Goal: Task Accomplishment & Management: Use online tool/utility

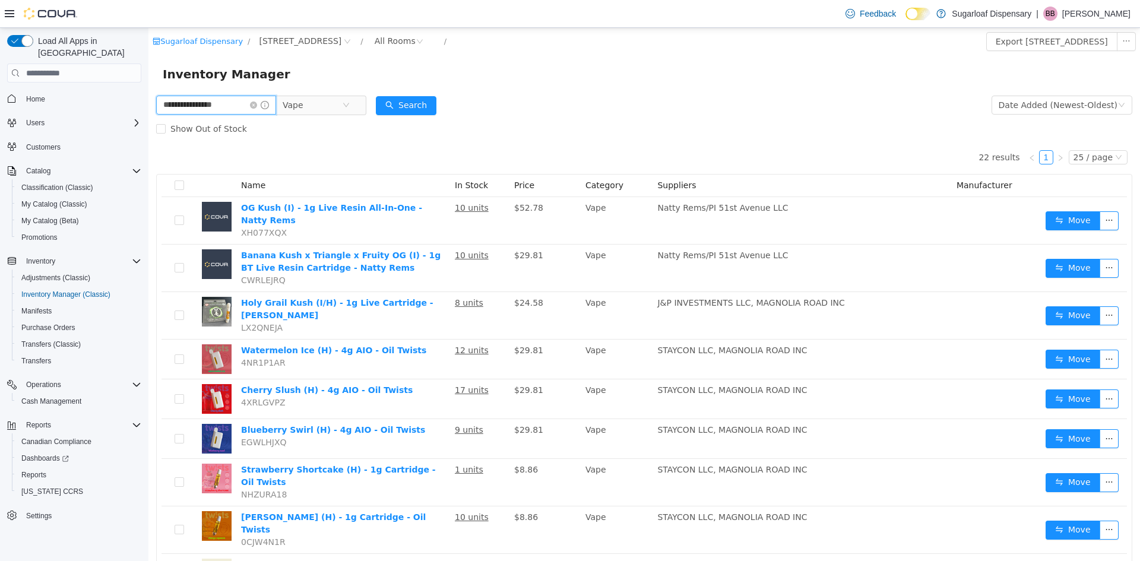
drag, startPoint x: 213, startPoint y: 105, endPoint x: 103, endPoint y: 100, distance: 110.0
click at [148, 100] on html "**********" at bounding box center [644, 294] width 992 height 533
type input "**********"
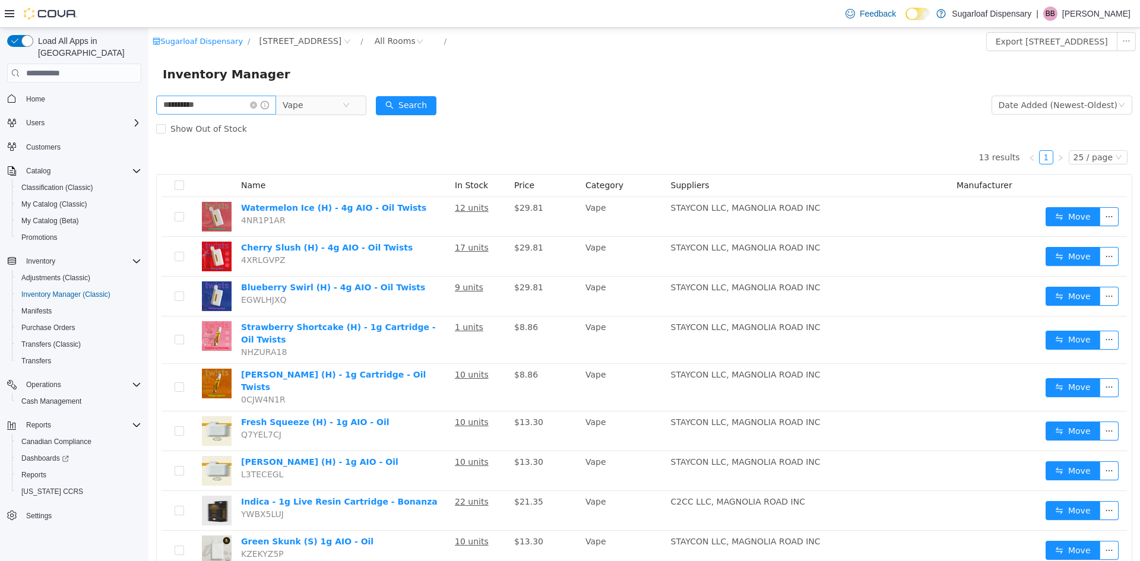
click at [257, 105] on icon "icon: close-circle" at bounding box center [253, 105] width 7 height 7
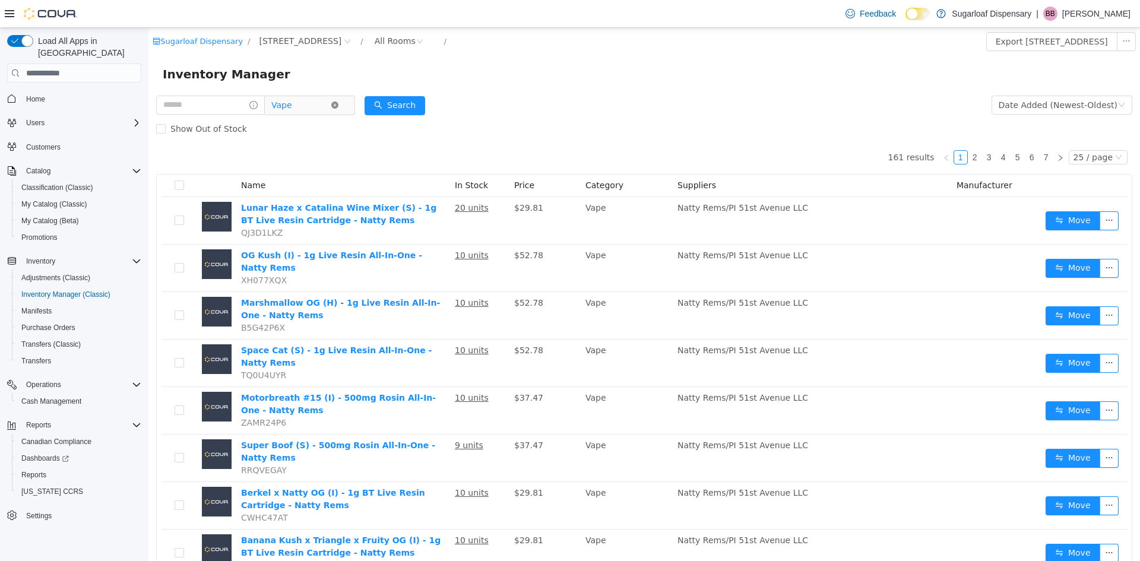
click at [338, 102] on span at bounding box center [334, 105] width 7 height 7
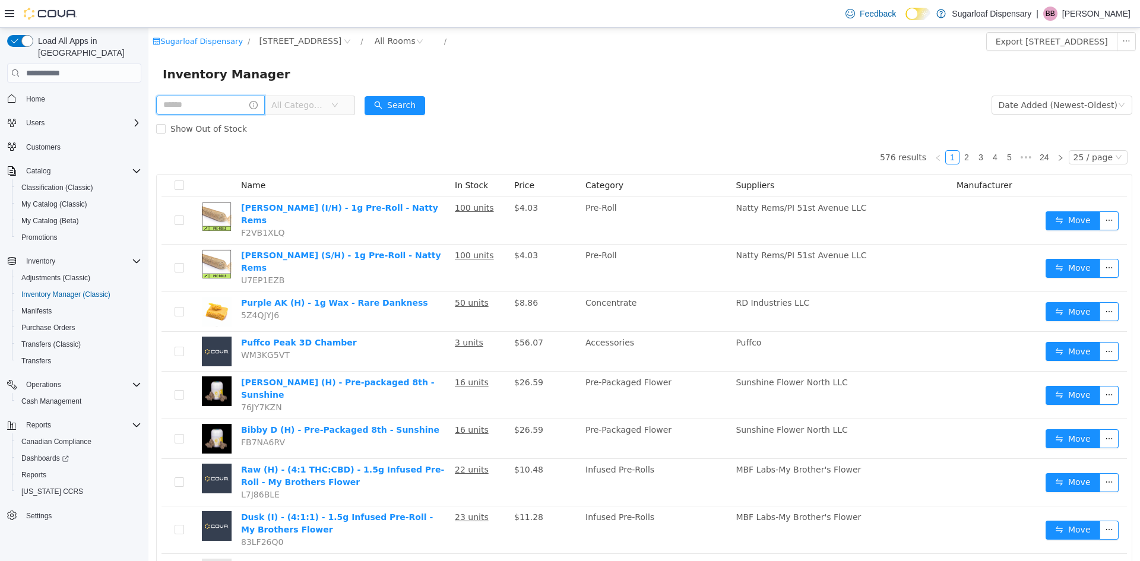
click at [240, 103] on input "text" at bounding box center [210, 105] width 109 height 19
type input "**********"
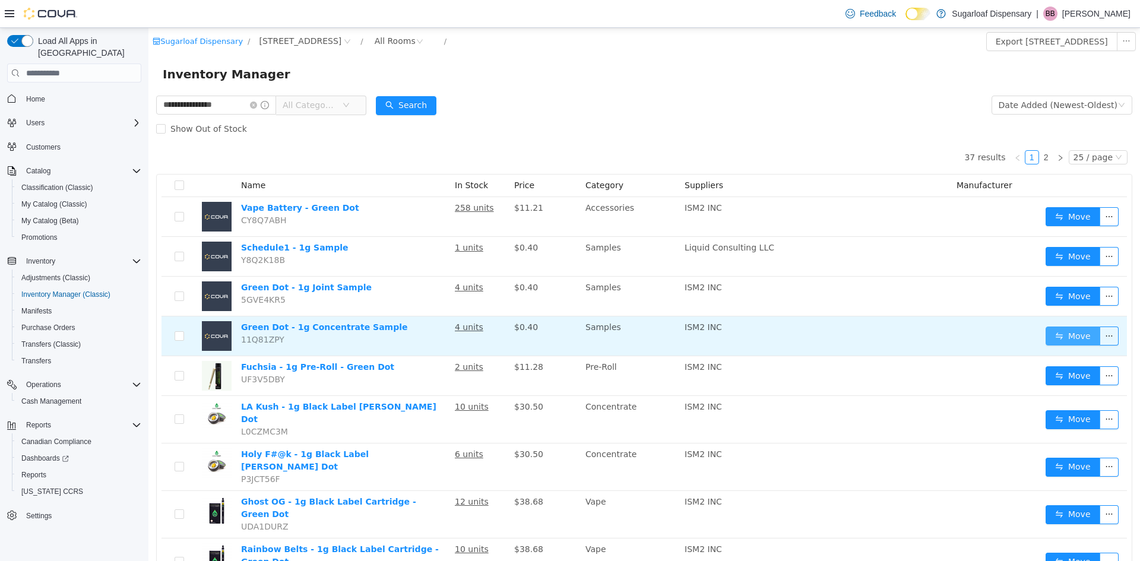
click at [1047, 334] on button "Move" at bounding box center [1073, 336] width 55 height 19
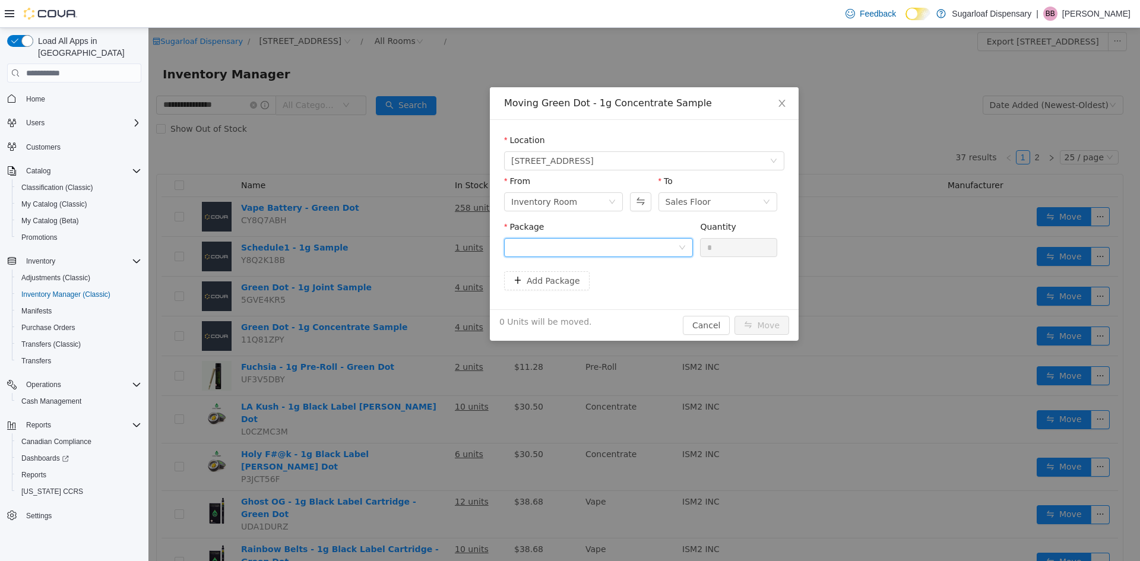
click at [631, 254] on div at bounding box center [594, 248] width 167 height 18
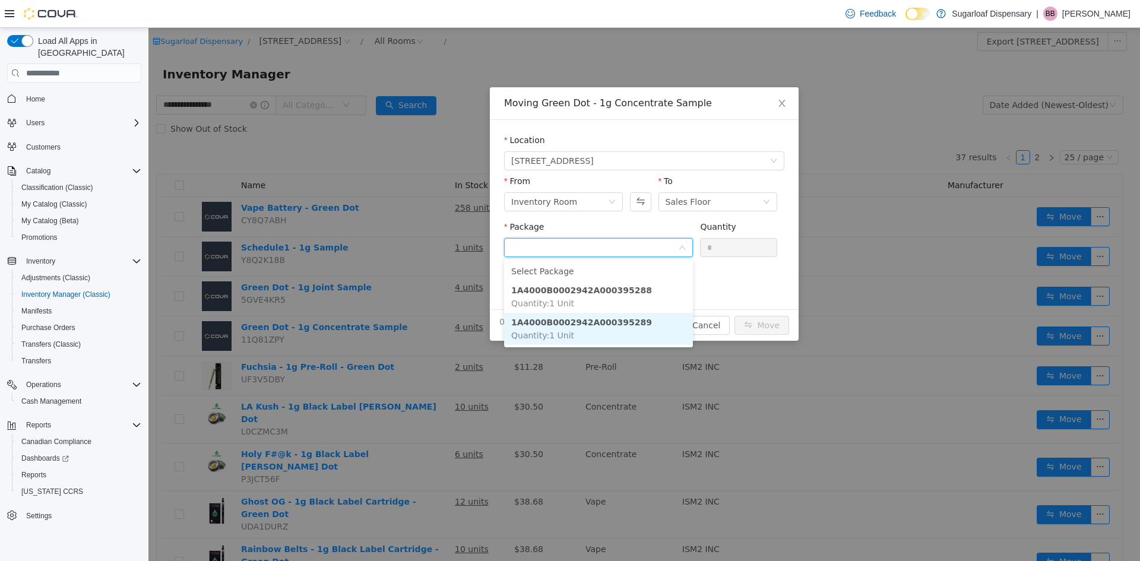
click at [623, 325] on strong "1A4000B0002942A000395289" at bounding box center [581, 322] width 141 height 9
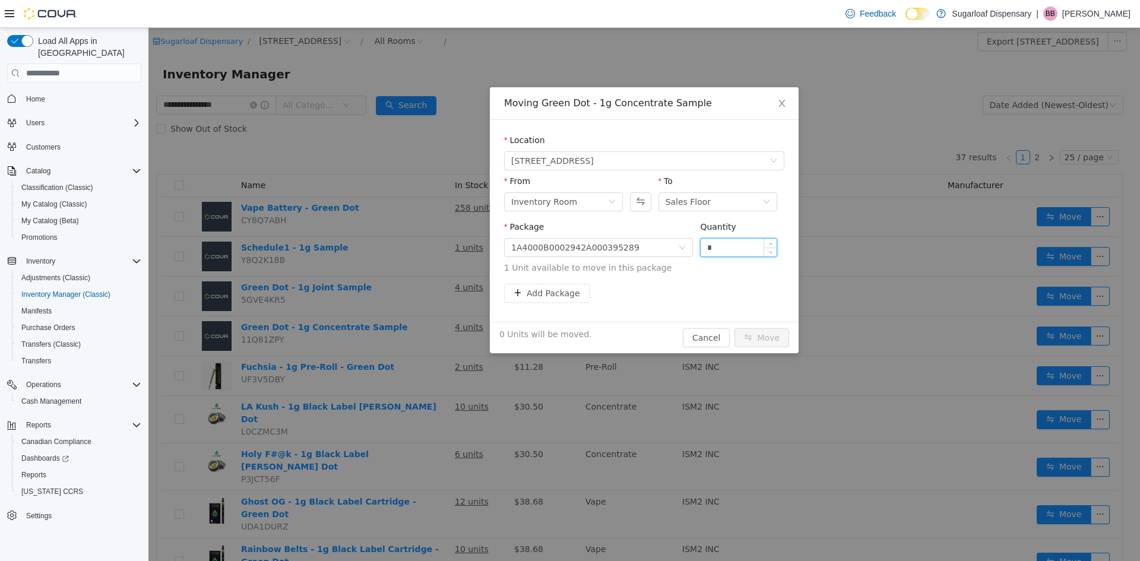
click at [746, 251] on input "*" at bounding box center [739, 248] width 76 height 18
type input "*"
click at [778, 341] on button "Move" at bounding box center [761, 337] width 55 height 19
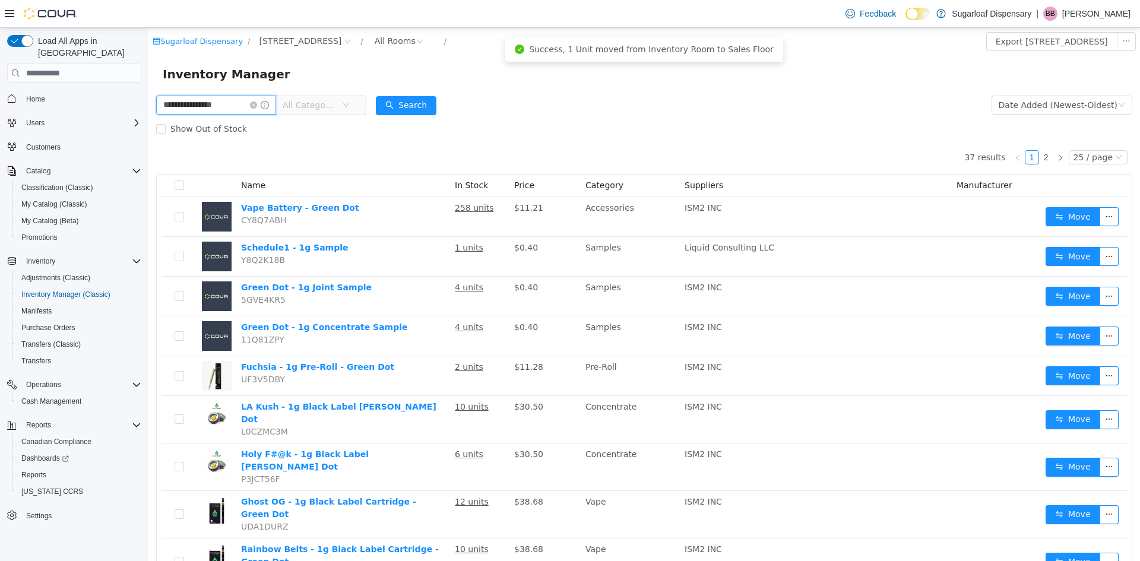
click at [239, 105] on input "**********" at bounding box center [216, 105] width 120 height 19
type input "**********"
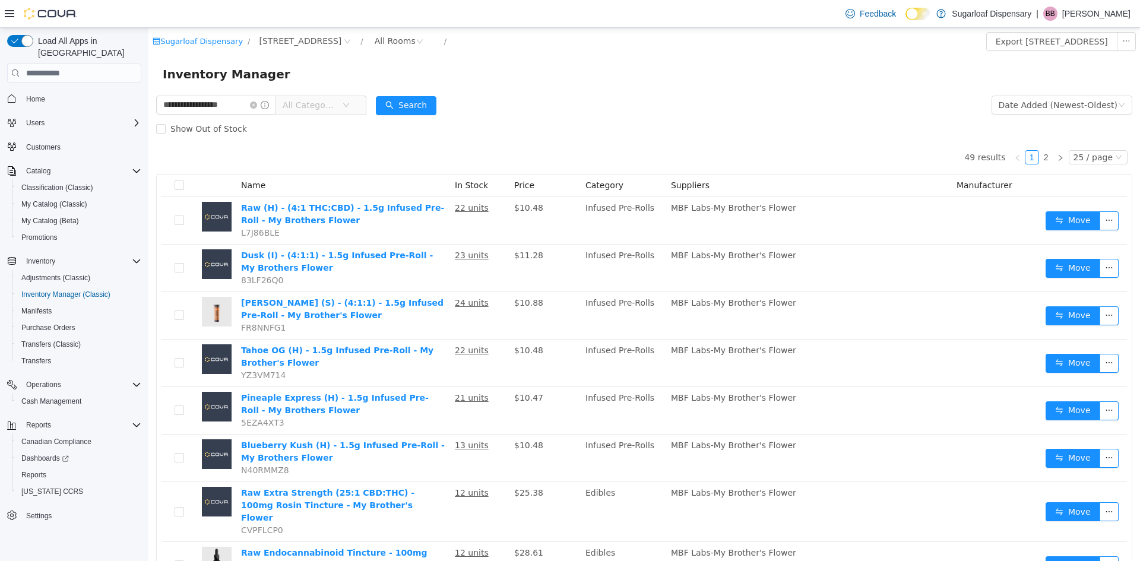
click at [350, 106] on icon "icon: down" at bounding box center [346, 105] width 7 height 7
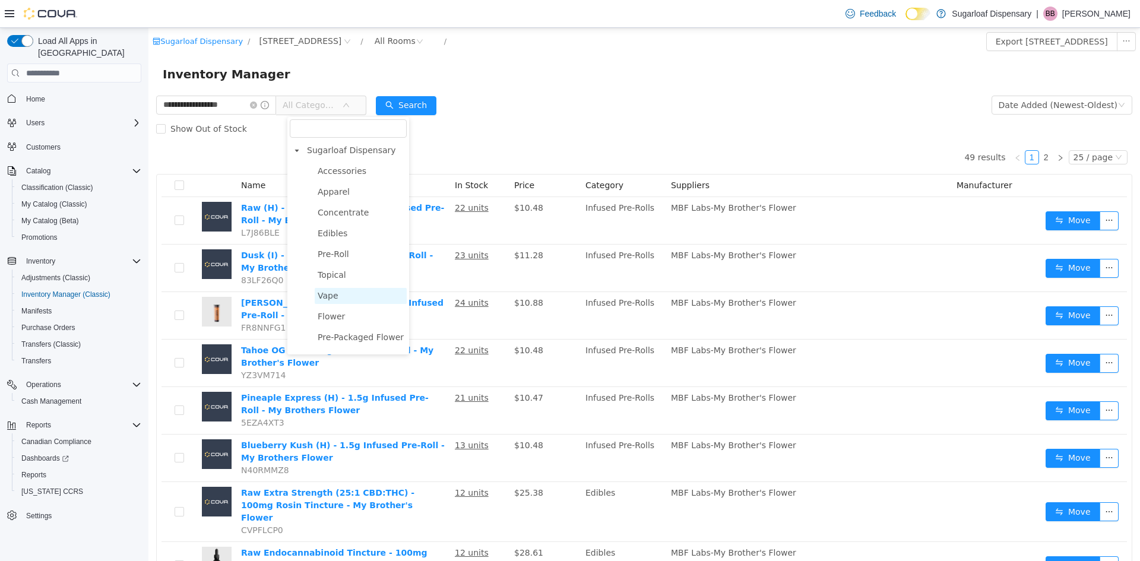
click at [339, 299] on span "Vape" at bounding box center [361, 296] width 92 height 16
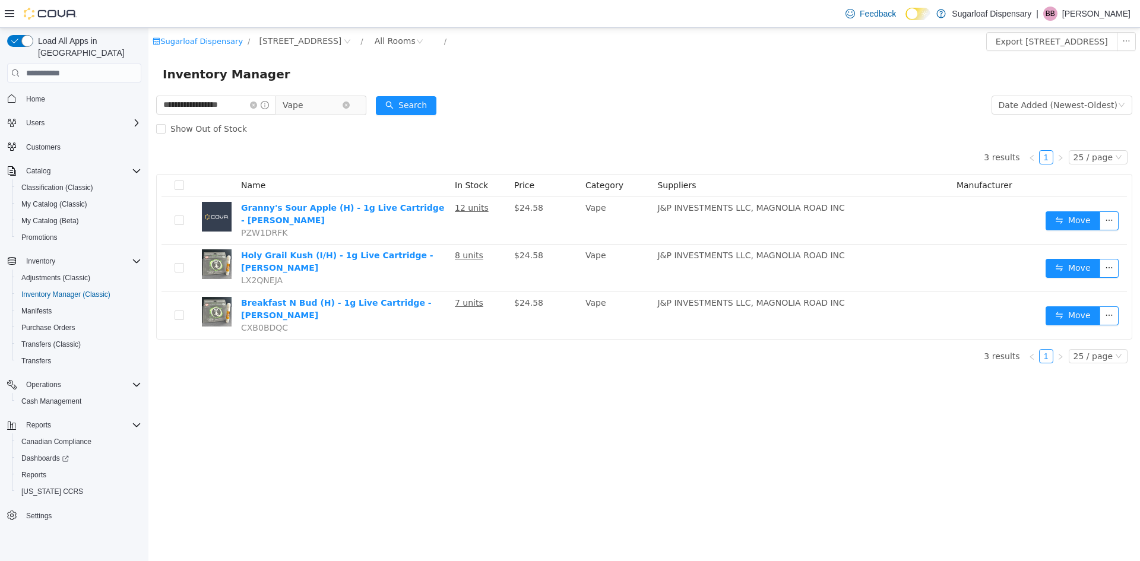
click at [357, 101] on span "Vape" at bounding box center [315, 105] width 81 height 19
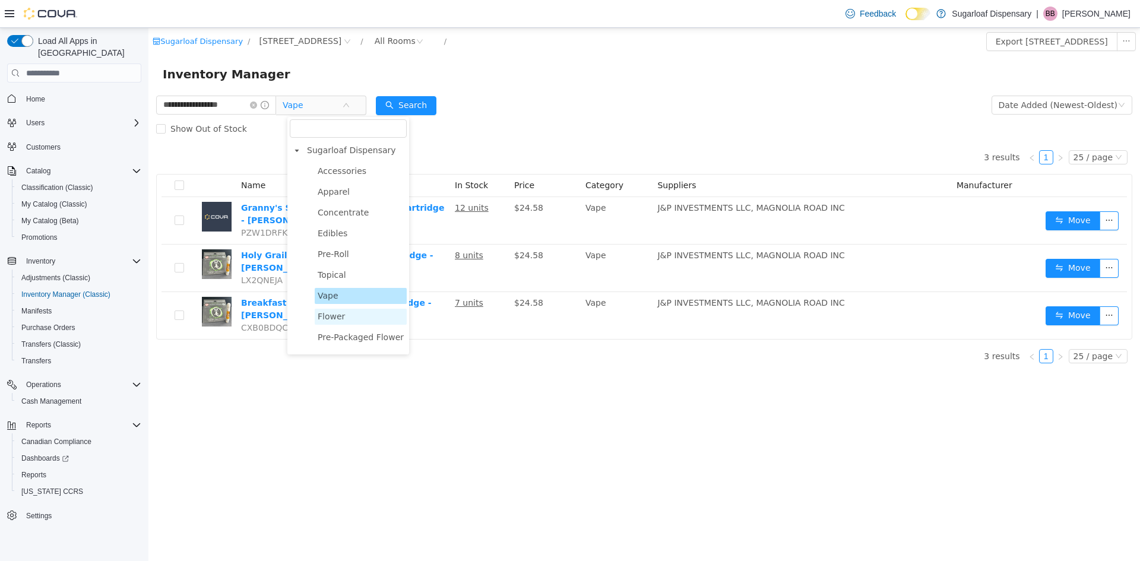
scroll to position [41, 0]
click at [357, 320] on span "Infused Pre-Rolls" at bounding box center [352, 320] width 69 height 9
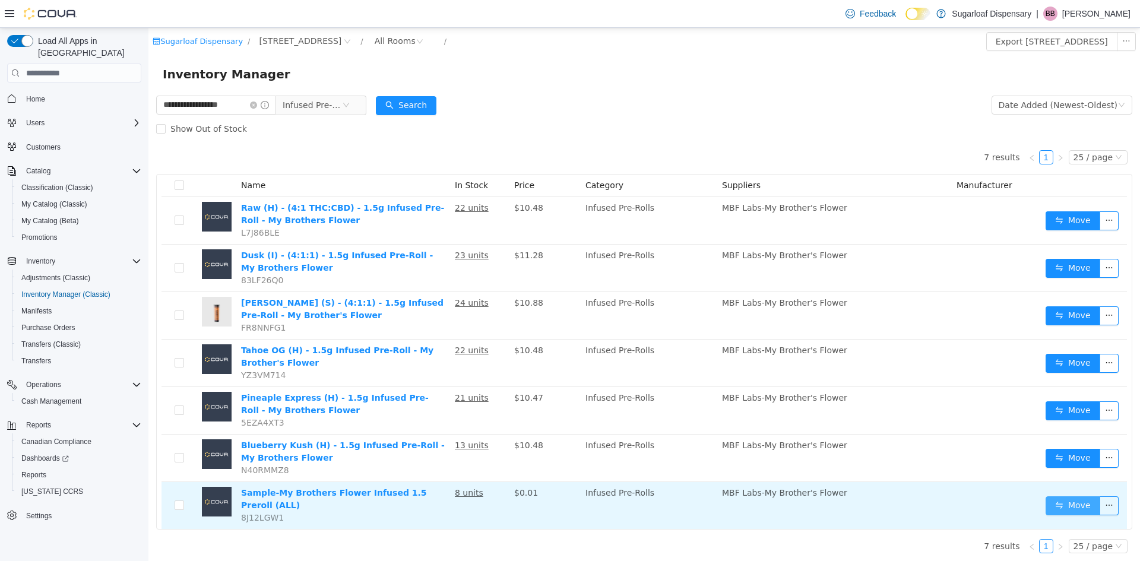
click at [1070, 505] on button "Move" at bounding box center [1073, 505] width 55 height 19
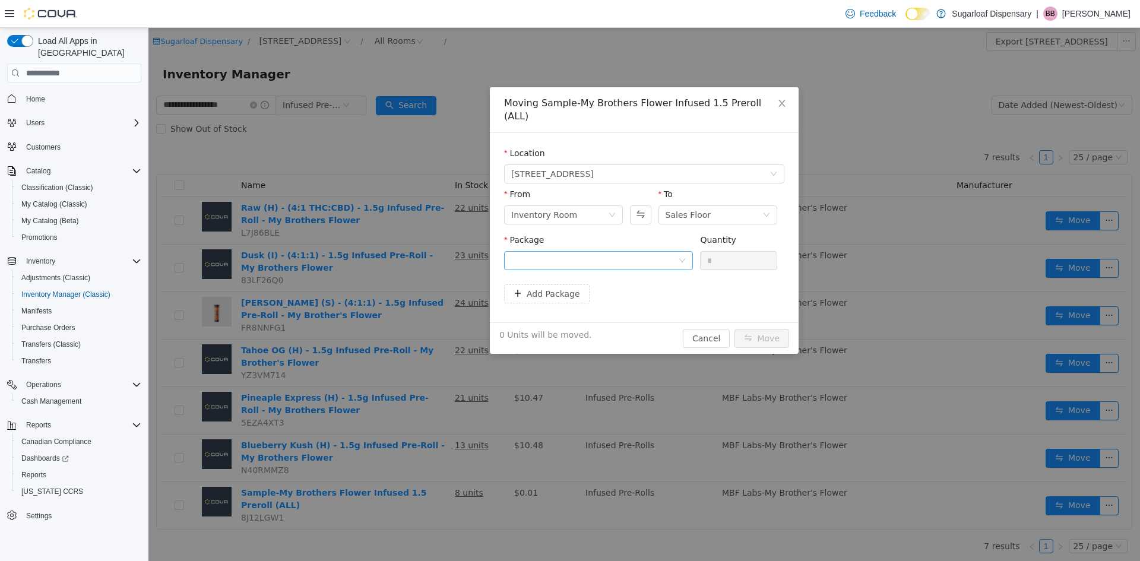
drag, startPoint x: 632, startPoint y: 258, endPoint x: 627, endPoint y: 252, distance: 8.1
click at [628, 255] on div "Package" at bounding box center [598, 254] width 189 height 41
click at [625, 252] on div at bounding box center [594, 261] width 167 height 18
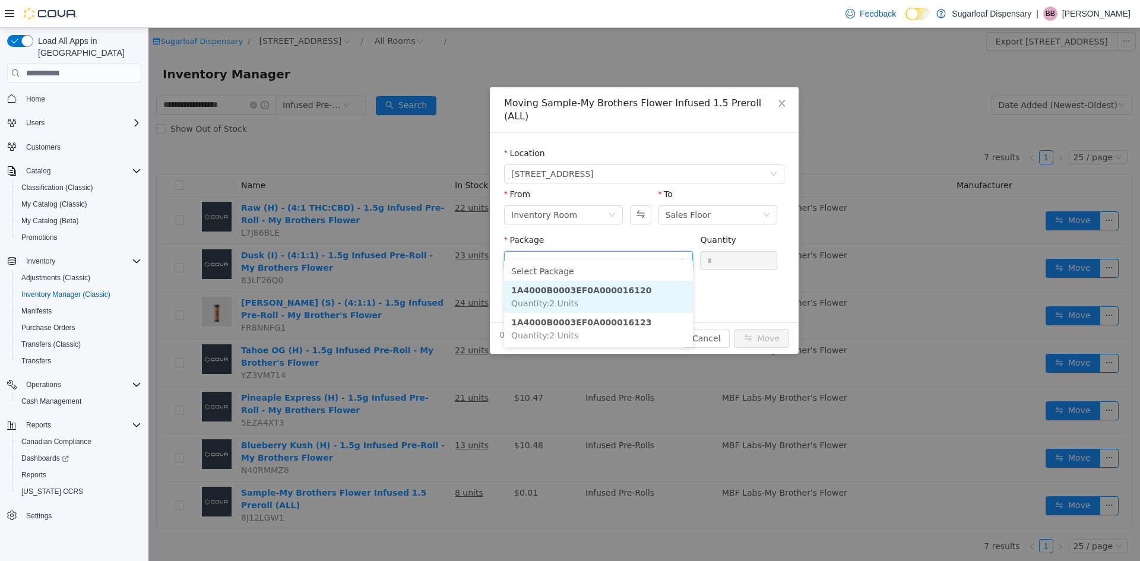
click at [587, 294] on strong "1A4000B0003EF0A000016120" at bounding box center [581, 290] width 141 height 9
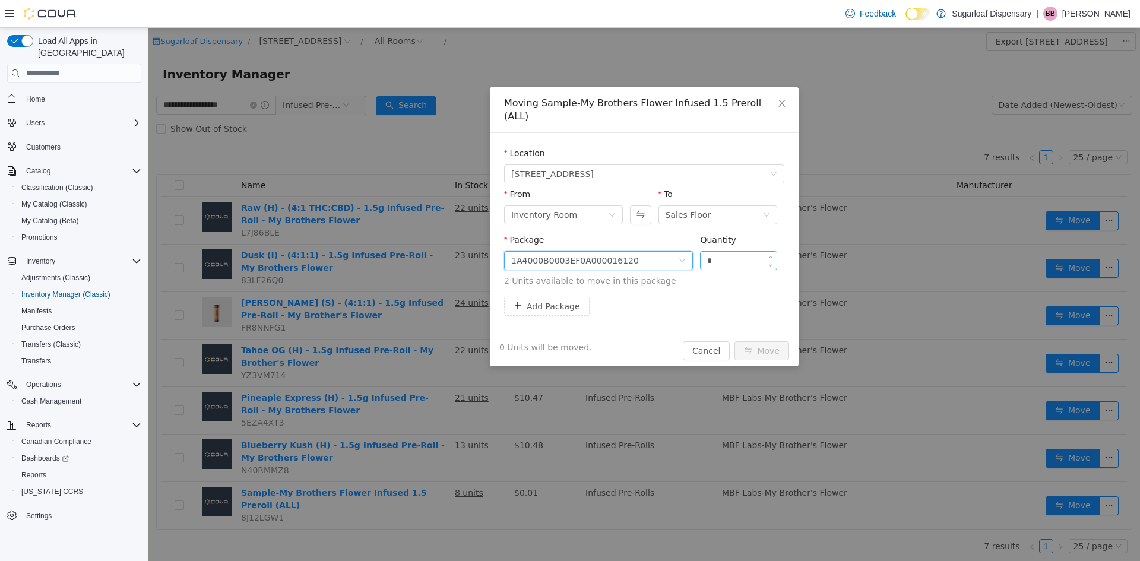
click at [730, 252] on input "*" at bounding box center [739, 261] width 76 height 18
type input "*"
click at [734, 341] on button "Move" at bounding box center [761, 350] width 55 height 19
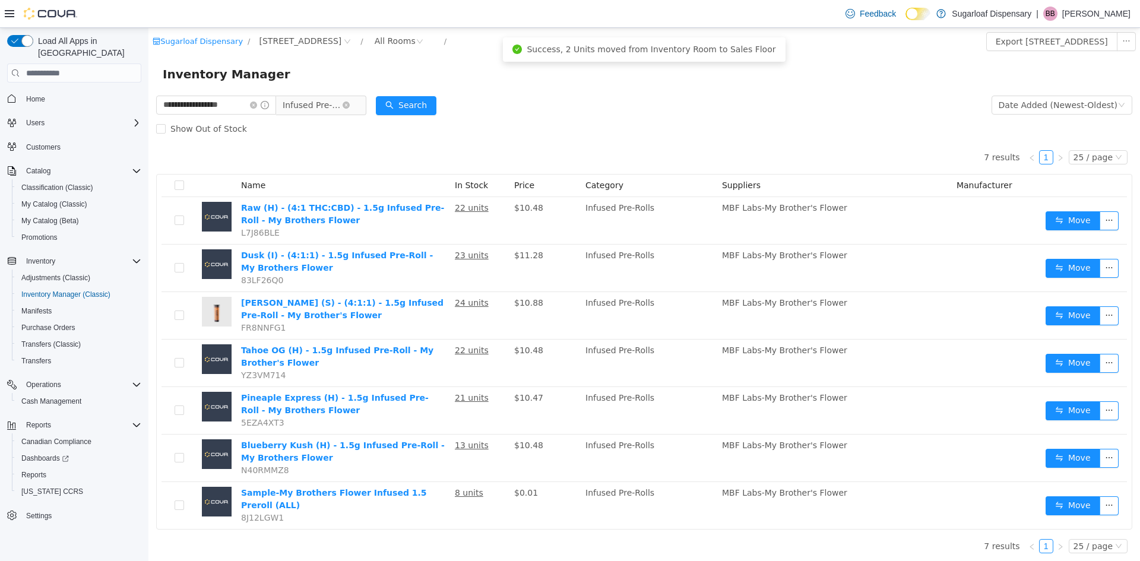
click at [357, 105] on span "Infused Pre-Rolls" at bounding box center [315, 105] width 81 height 19
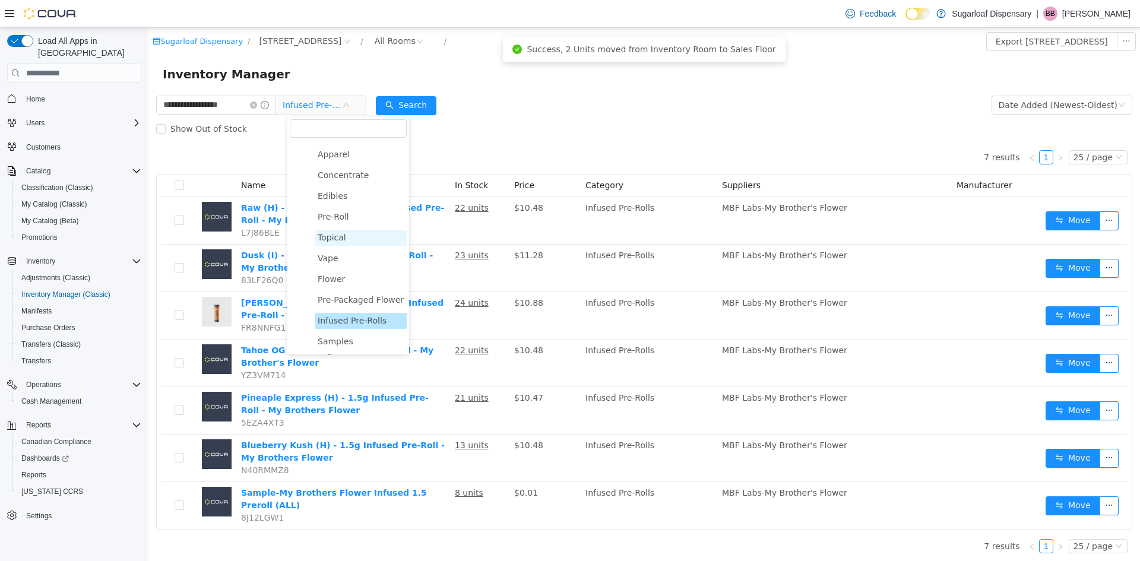
click at [341, 237] on span "Topical" at bounding box center [332, 237] width 28 height 9
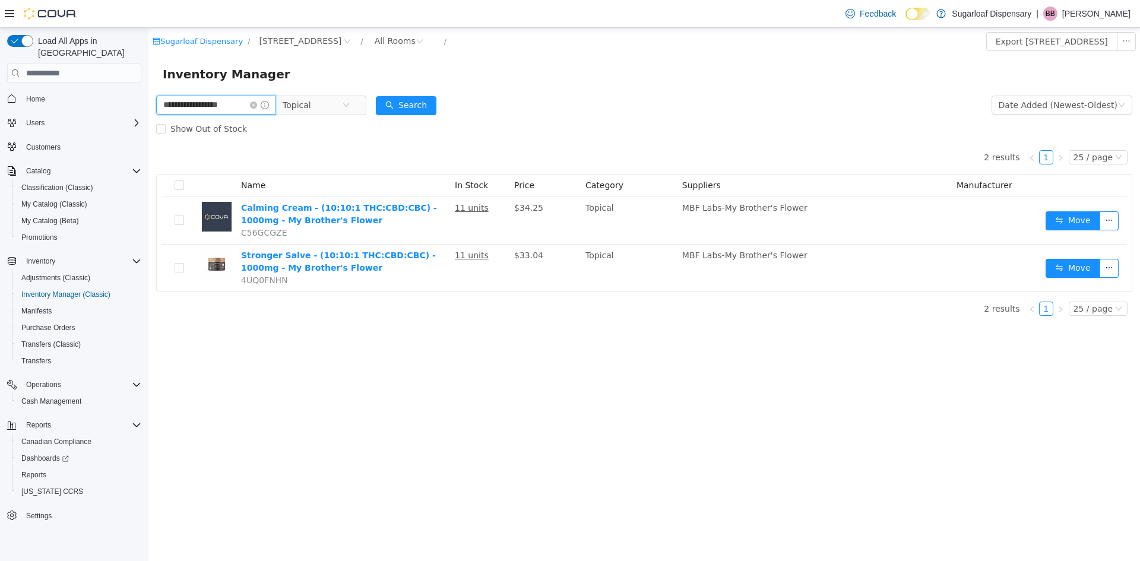
drag, startPoint x: 246, startPoint y: 103, endPoint x: 192, endPoint y: 106, distance: 54.7
click at [192, 106] on input "**********" at bounding box center [216, 105] width 120 height 19
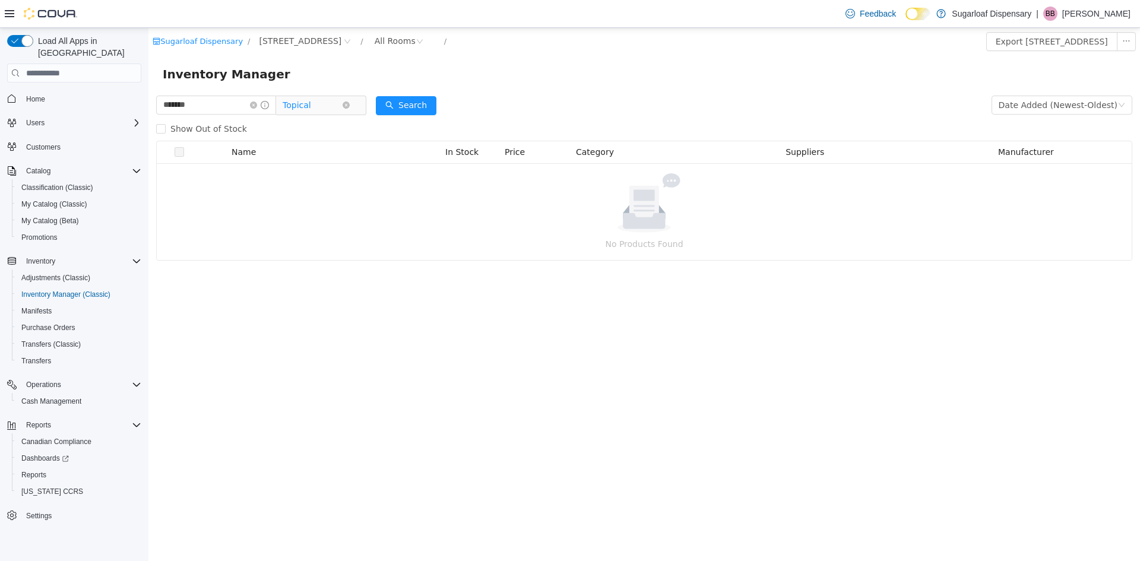
drag, startPoint x: 331, startPoint y: 97, endPoint x: 331, endPoint y: 104, distance: 7.1
click at [330, 99] on span "Topical" at bounding box center [312, 105] width 59 height 18
click at [350, 109] on icon "icon: close-circle" at bounding box center [346, 105] width 7 height 7
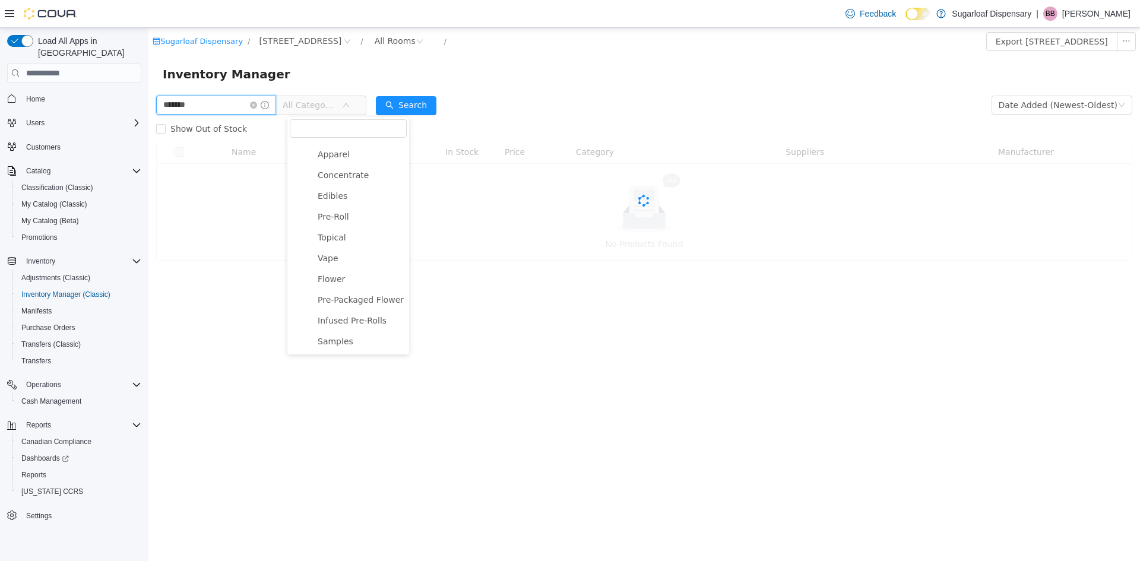
click at [245, 109] on input "******" at bounding box center [216, 105] width 120 height 19
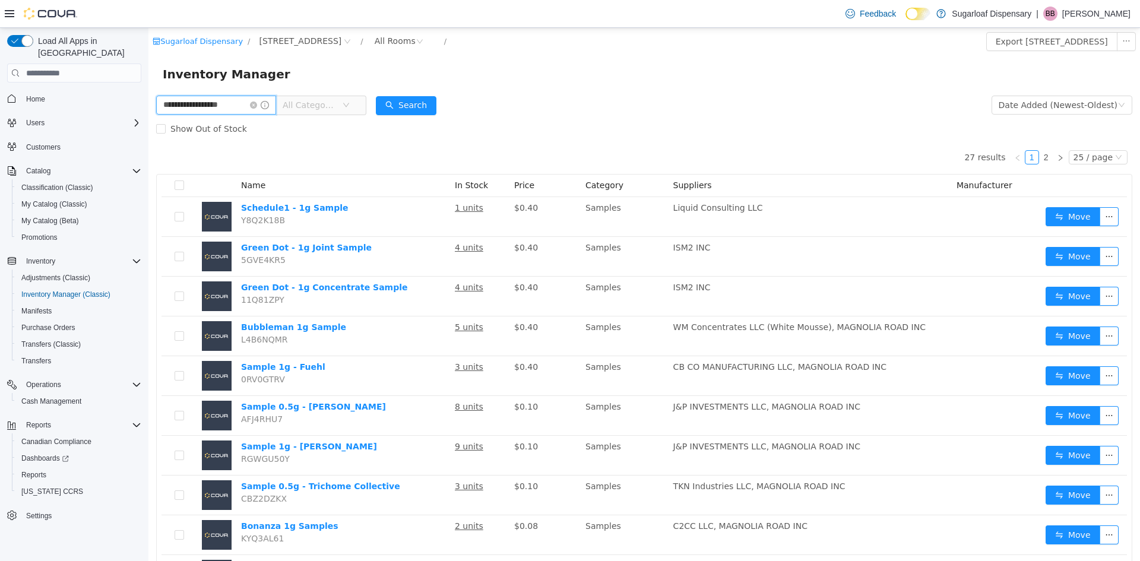
type input "**********"
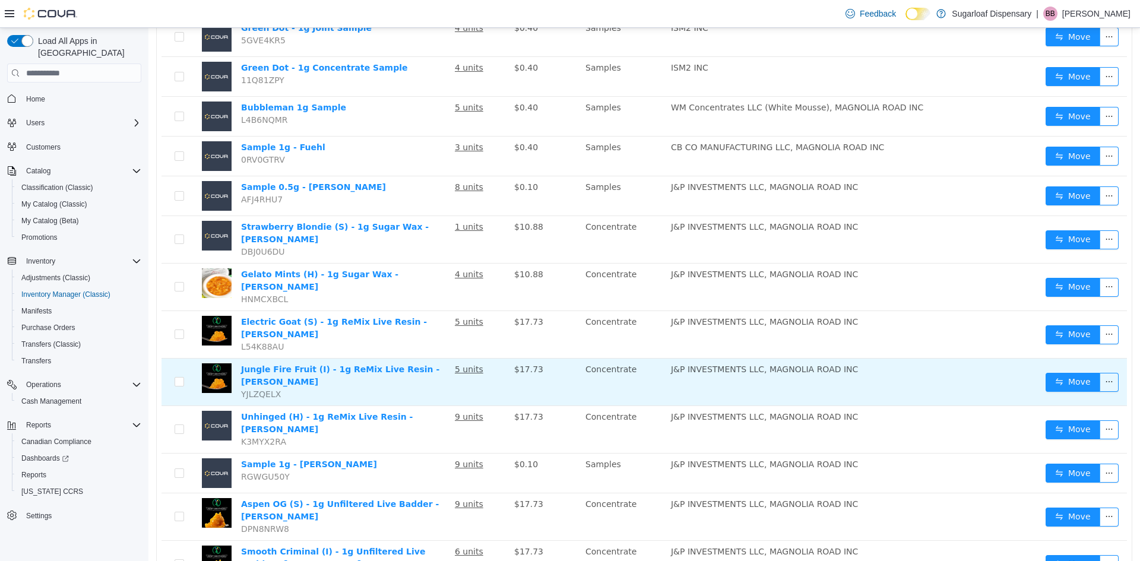
scroll to position [788, 0]
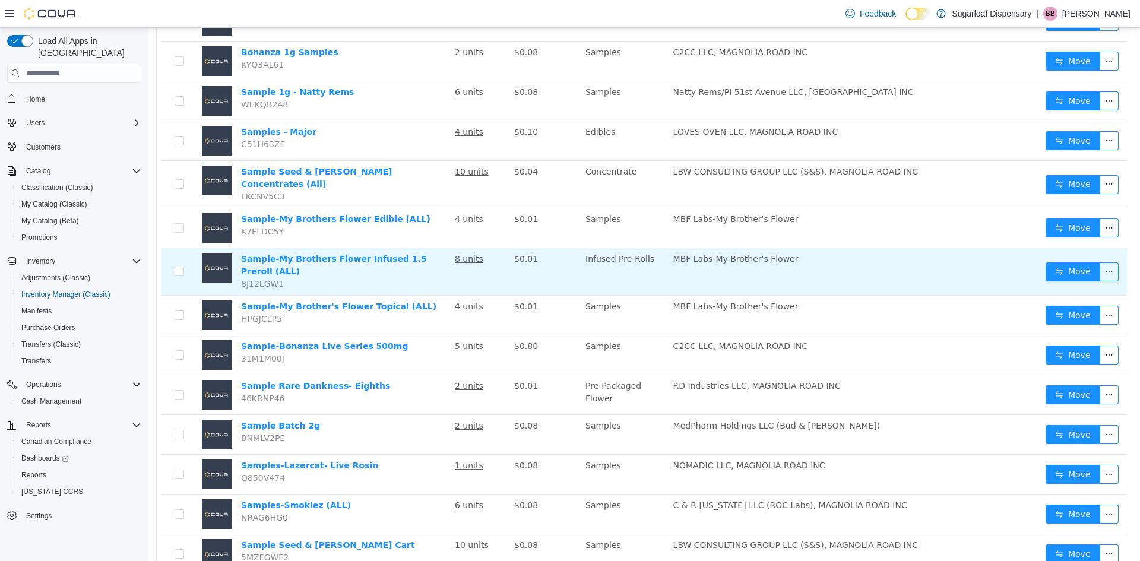
scroll to position [359, 0]
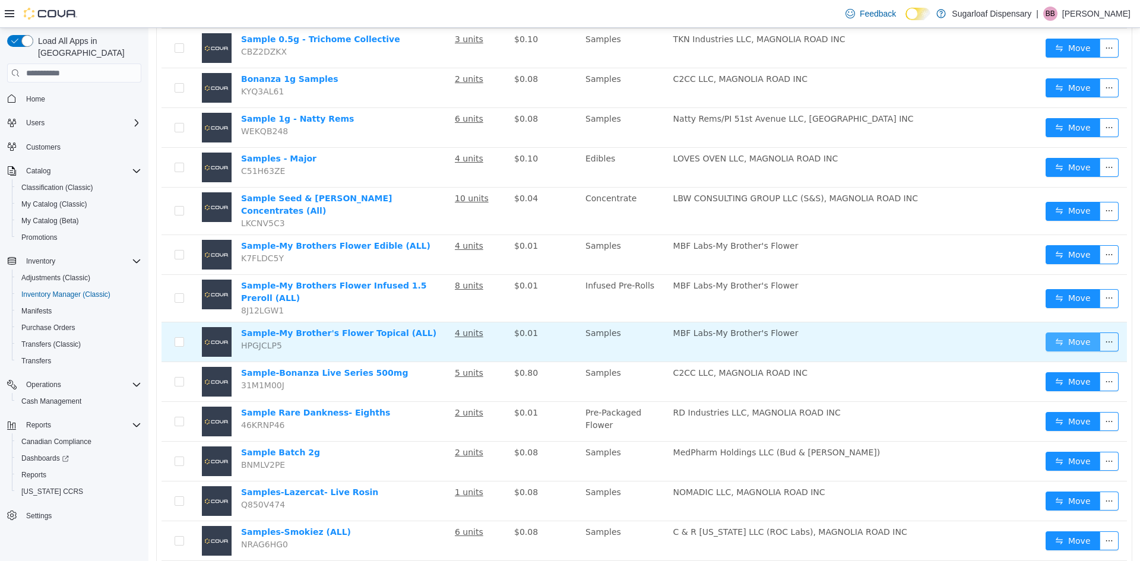
click at [1075, 332] on button "Move" at bounding box center [1073, 341] width 55 height 19
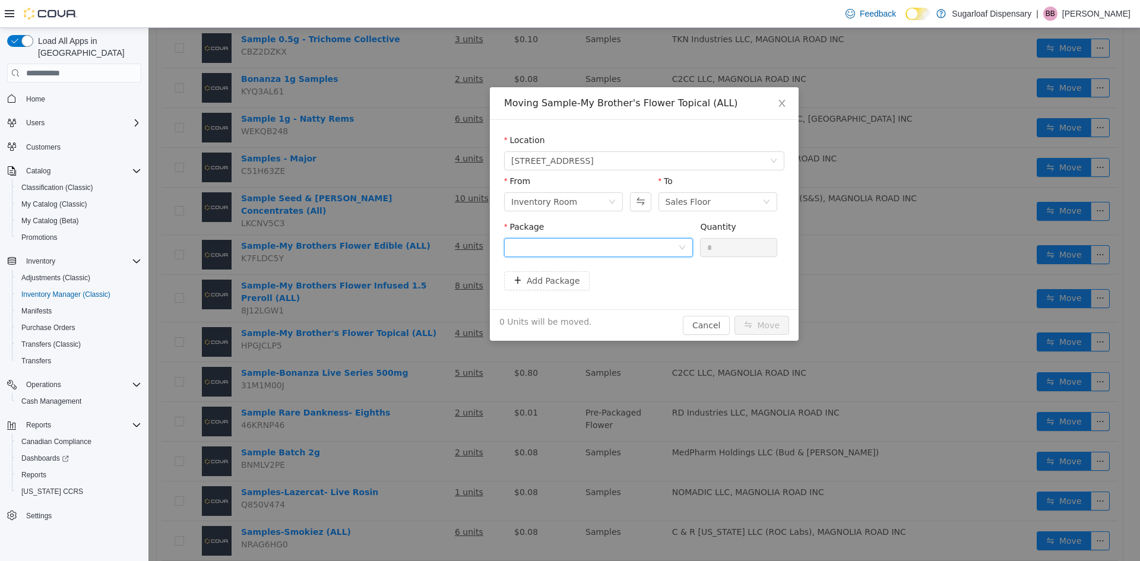
click at [618, 238] on div at bounding box center [598, 247] width 189 height 19
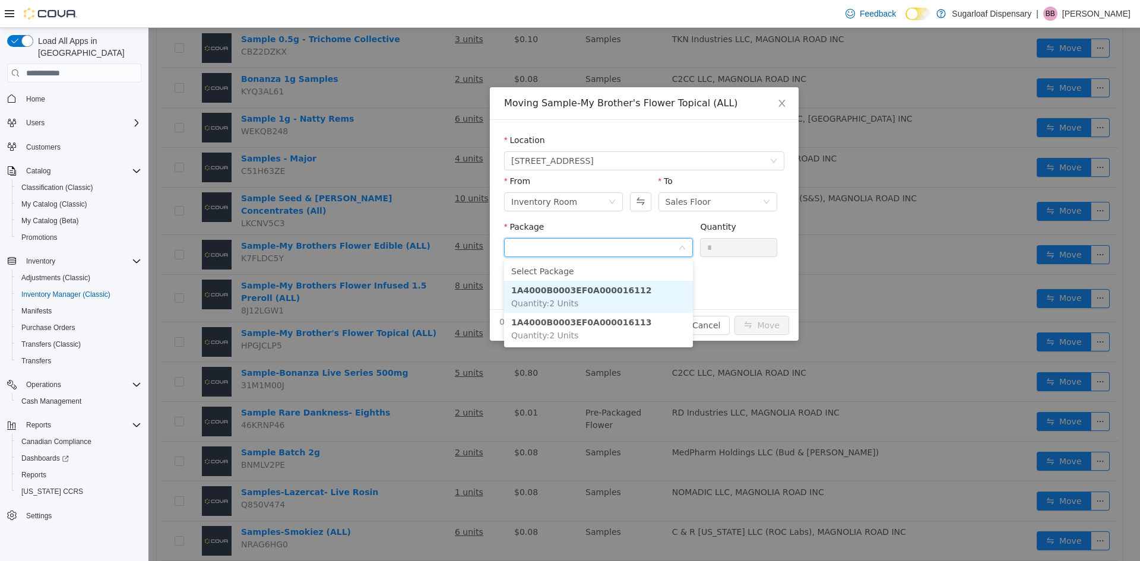
click at [594, 293] on strong "1A4000B0003EF0A000016112" at bounding box center [581, 290] width 141 height 9
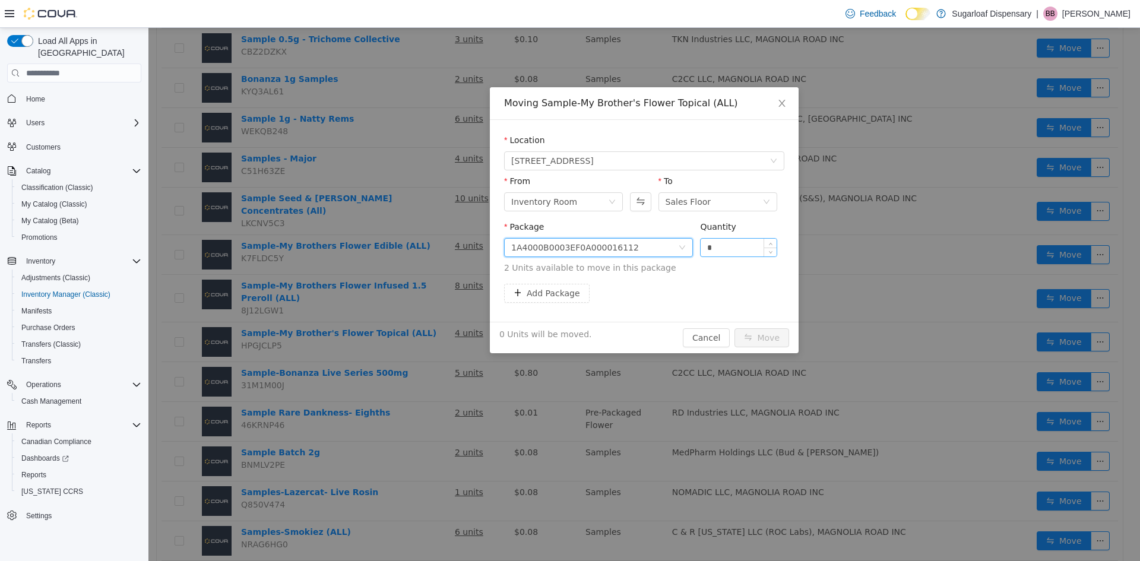
click at [732, 248] on input "*" at bounding box center [739, 248] width 76 height 18
type input "*"
click at [769, 338] on button "Move" at bounding box center [761, 337] width 55 height 19
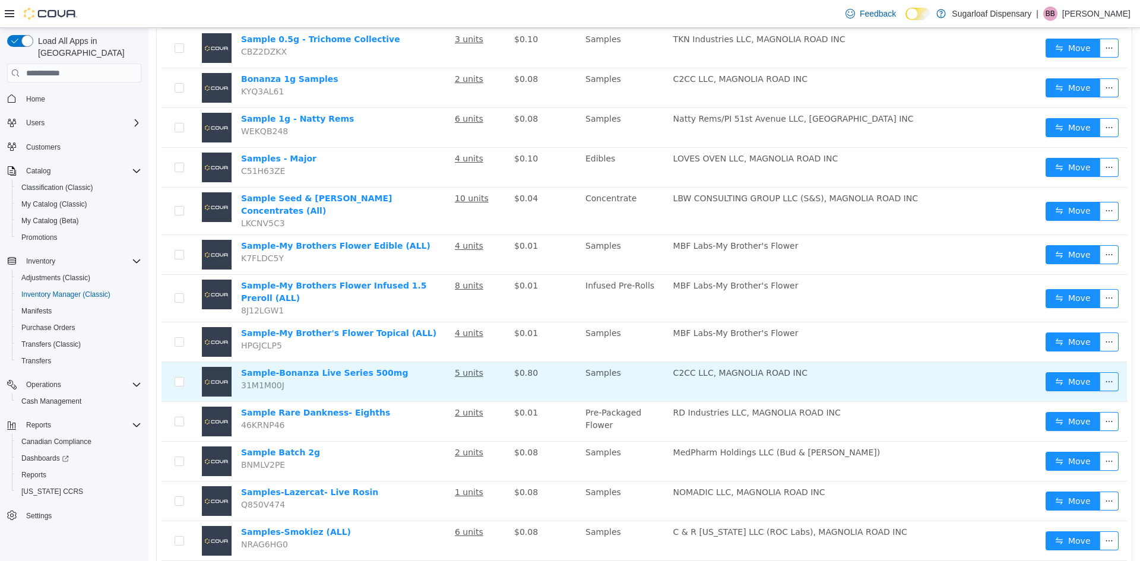
scroll to position [240, 0]
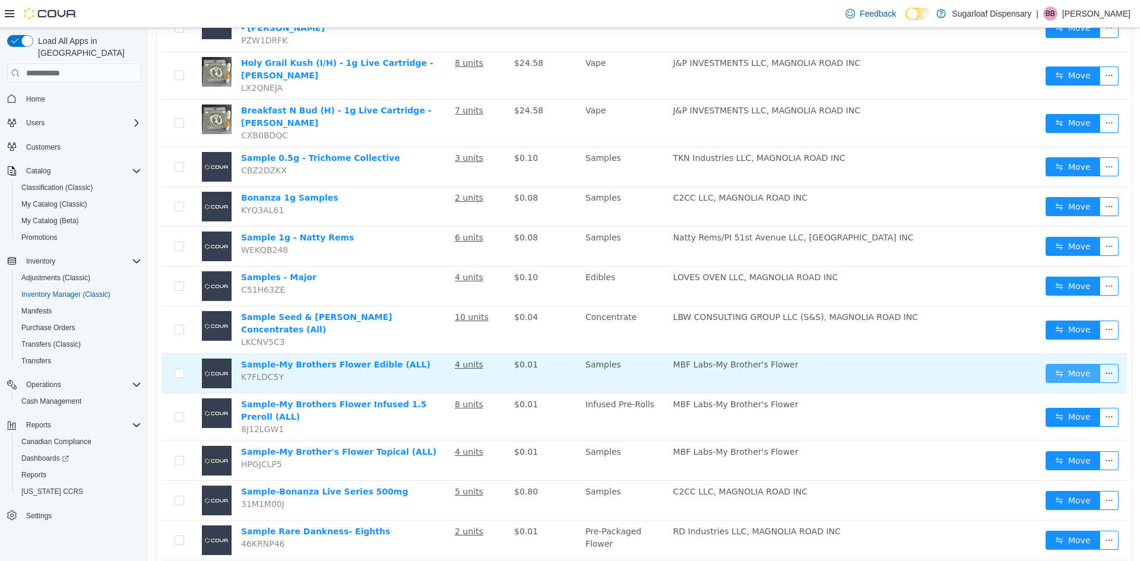
click at [1056, 368] on button "Move" at bounding box center [1073, 373] width 55 height 19
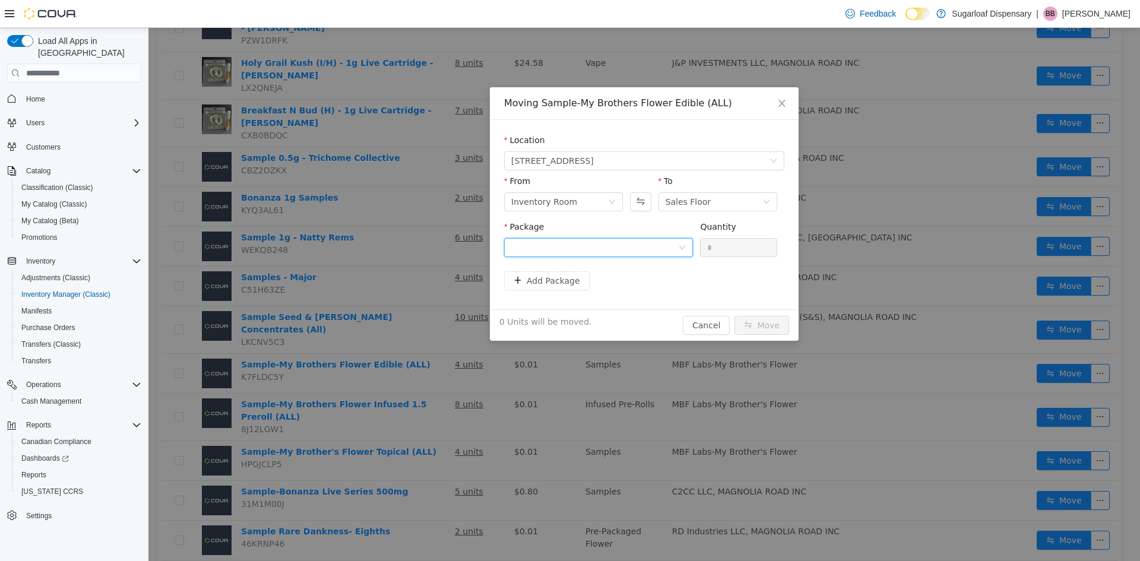
click at [572, 248] on div at bounding box center [594, 248] width 167 height 18
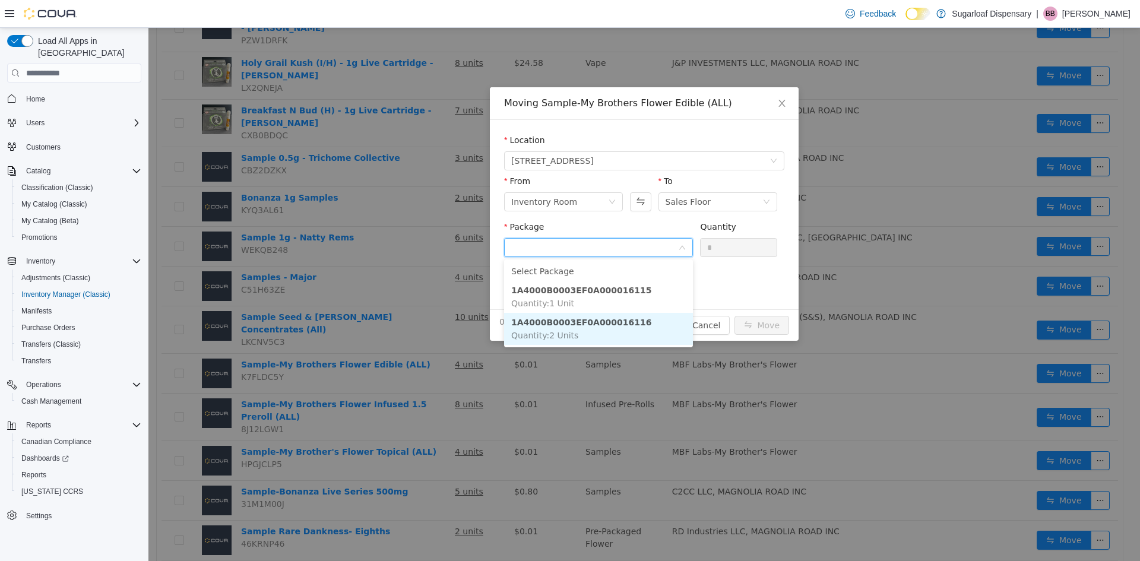
click at [606, 325] on strong "1A4000B0003EF0A000016116" at bounding box center [581, 322] width 141 height 9
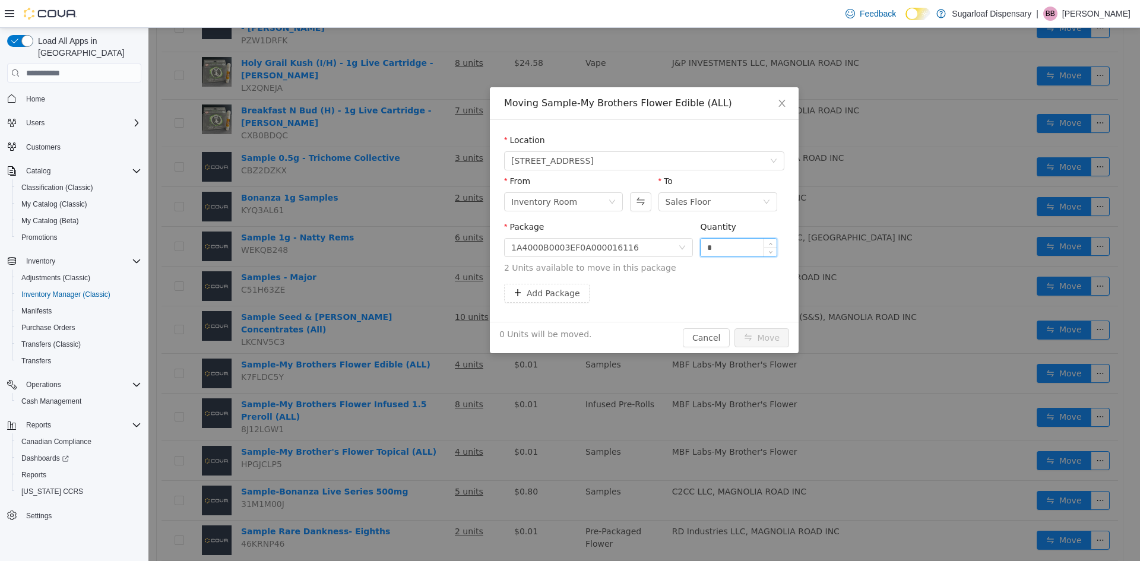
click at [745, 248] on input "*" at bounding box center [739, 248] width 76 height 18
type input "*"
click at [757, 326] on div "2 Units will be moved. Cancel Move" at bounding box center [644, 337] width 309 height 31
click at [757, 332] on button "Move" at bounding box center [761, 337] width 55 height 19
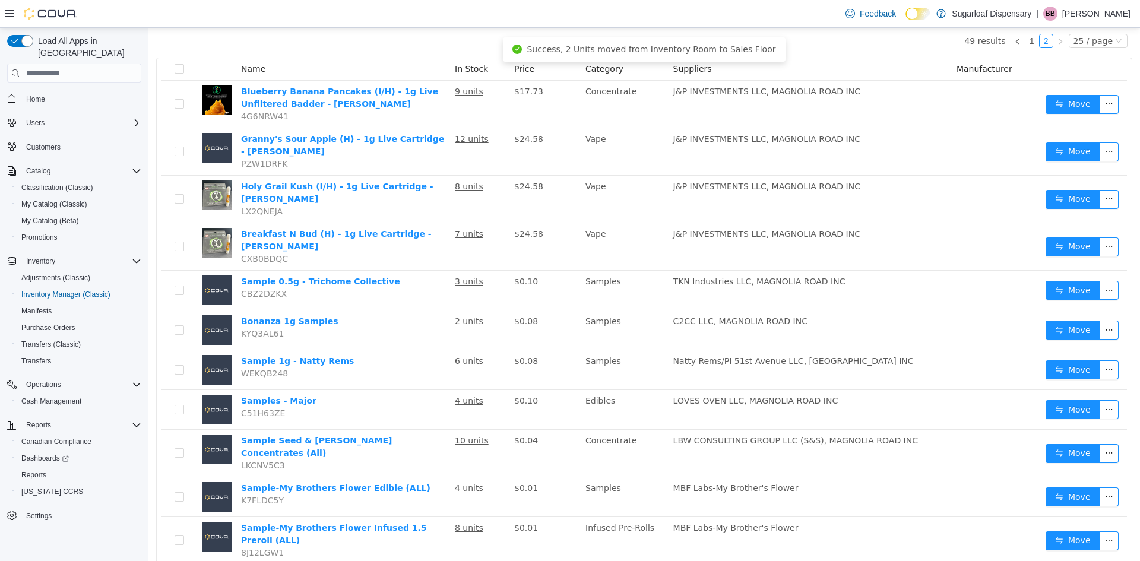
scroll to position [0, 0]
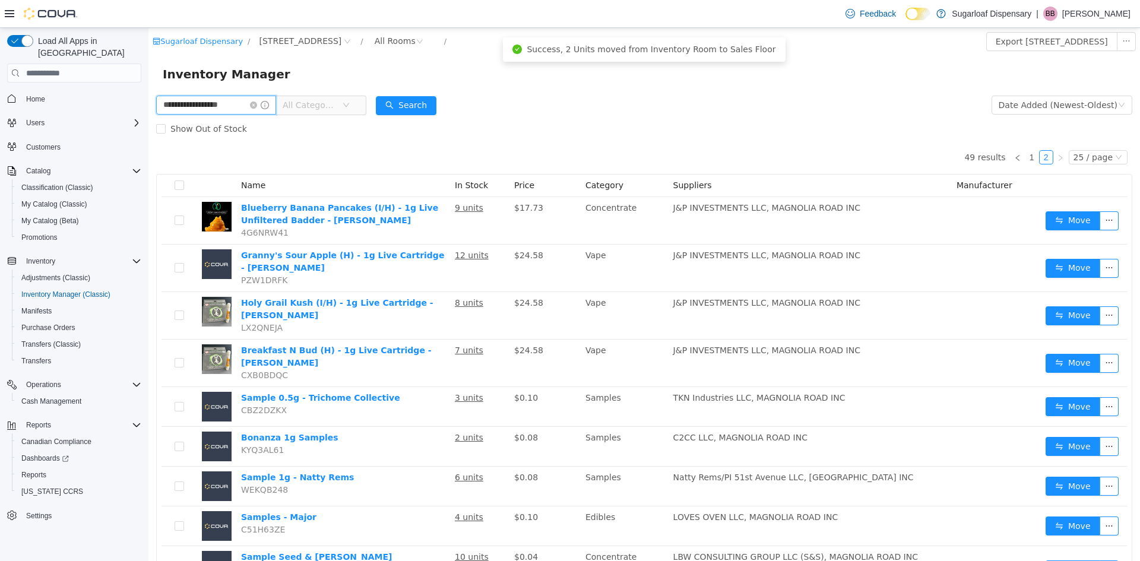
drag, startPoint x: 235, startPoint y: 104, endPoint x: 195, endPoint y: 105, distance: 39.2
click at [195, 105] on input "**********" at bounding box center [216, 105] width 120 height 19
type input "**********"
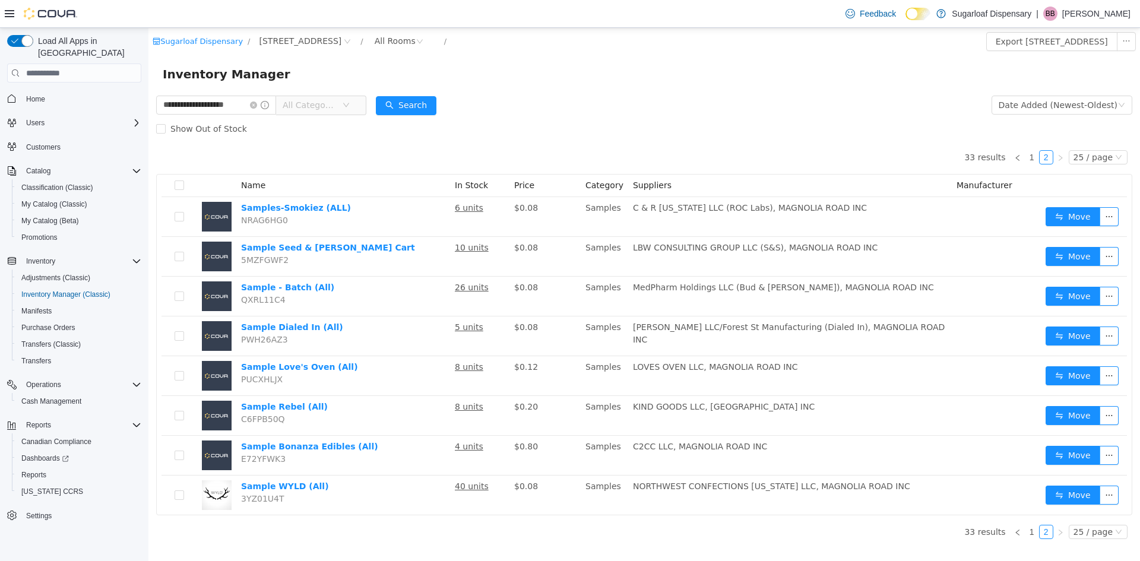
drag, startPoint x: 354, startPoint y: 100, endPoint x: 370, endPoint y: 151, distance: 53.7
click at [353, 101] on span "All Categories" at bounding box center [315, 105] width 81 height 19
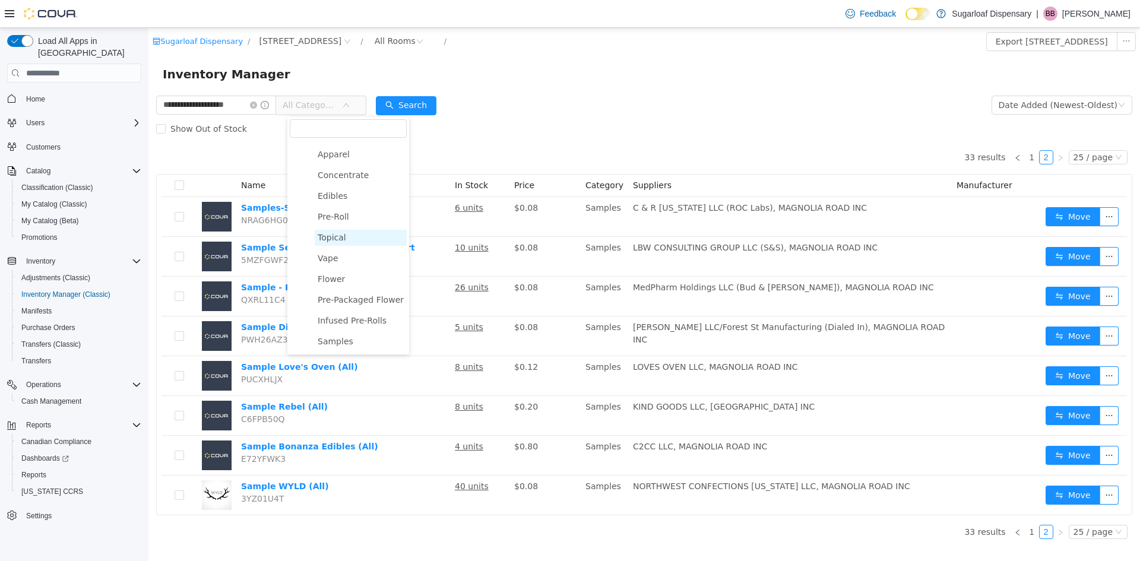
click at [344, 233] on span "Topical" at bounding box center [361, 238] width 92 height 16
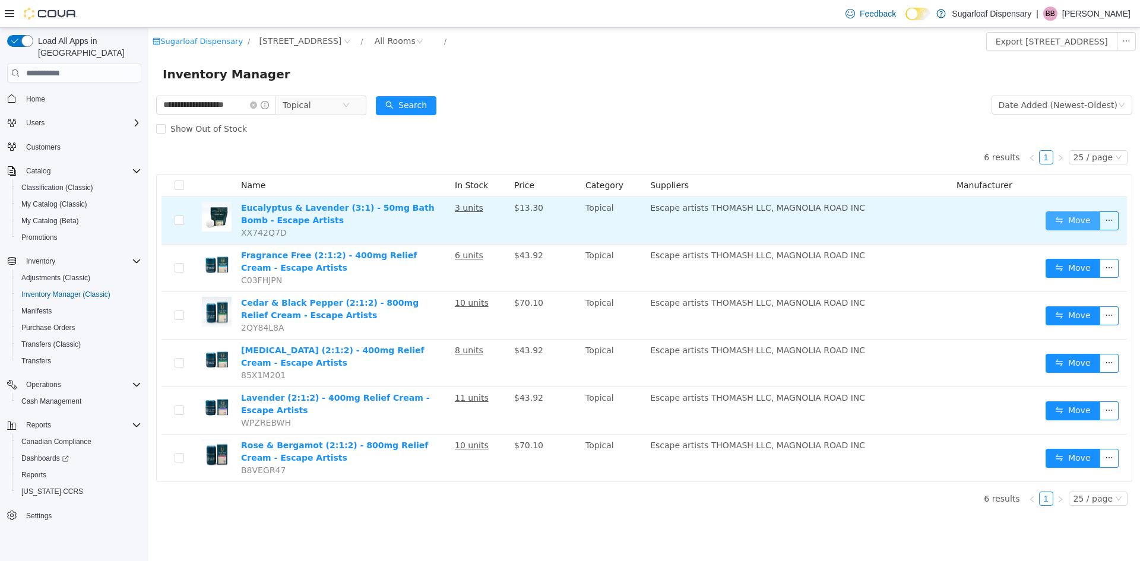
click at [1078, 225] on button "Move" at bounding box center [1073, 220] width 55 height 19
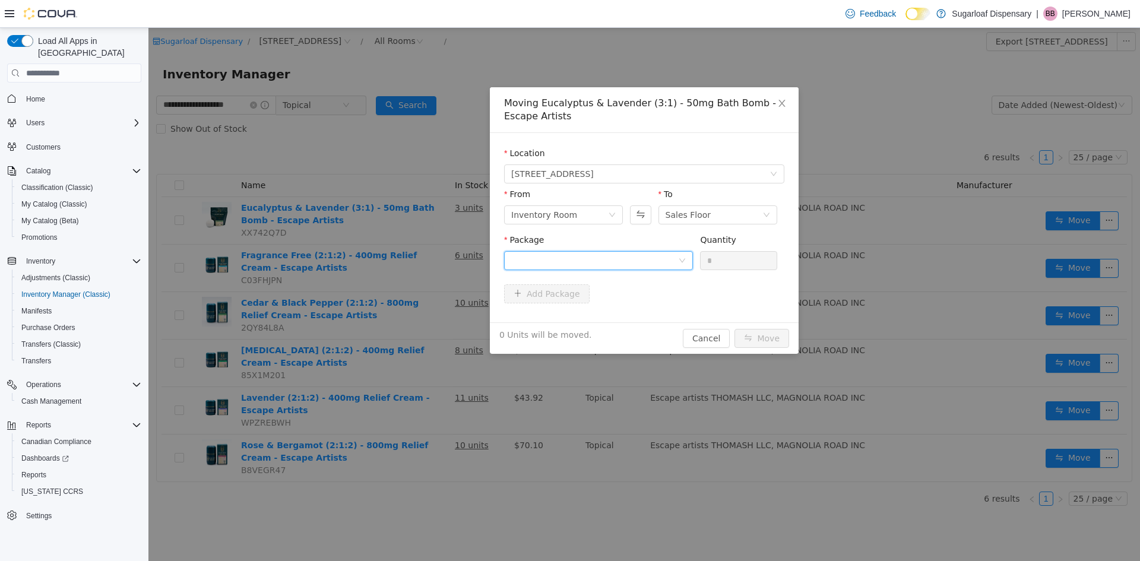
drag, startPoint x: 638, startPoint y: 259, endPoint x: 617, endPoint y: 269, distance: 22.8
click at [637, 259] on div at bounding box center [594, 261] width 167 height 18
drag, startPoint x: 593, startPoint y: 313, endPoint x: 661, endPoint y: 287, distance: 73.1
click at [596, 312] on li "1A4000B00026B89000086902 Quantity : 2 Units" at bounding box center [598, 310] width 189 height 32
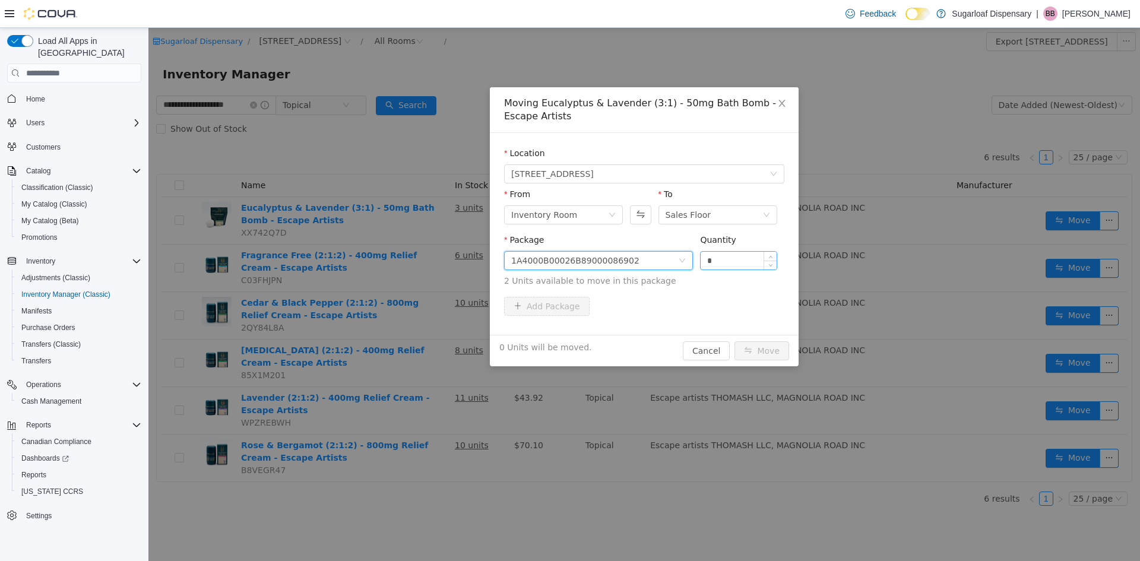
click at [730, 259] on input "*" at bounding box center [739, 261] width 76 height 18
click at [729, 260] on input "*" at bounding box center [739, 261] width 76 height 18
type input "*"
click at [760, 349] on button "Move" at bounding box center [761, 350] width 55 height 19
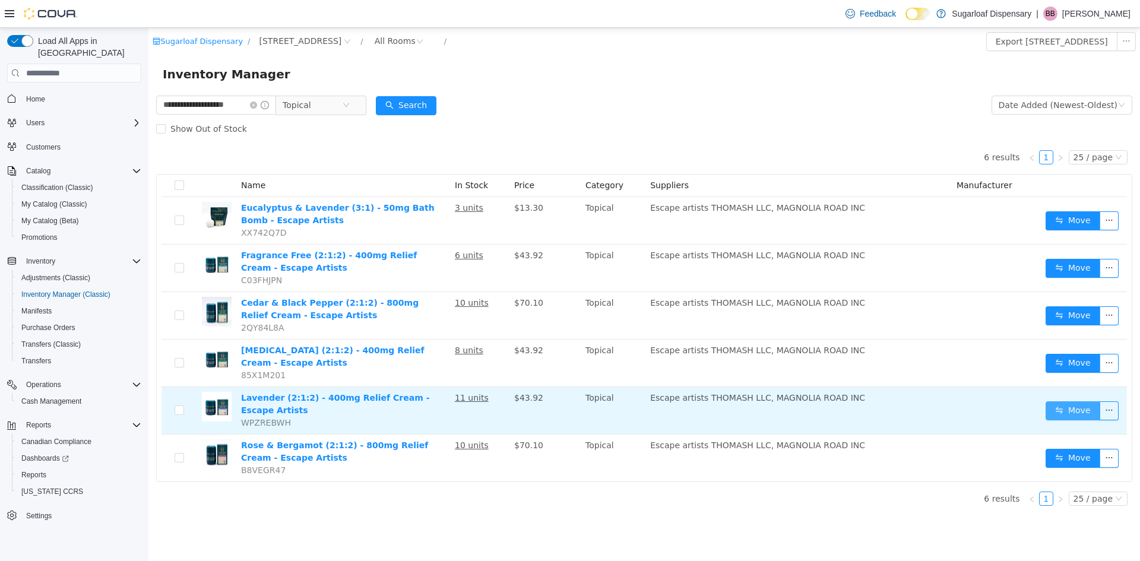
click at [1059, 401] on button "Move" at bounding box center [1073, 410] width 55 height 19
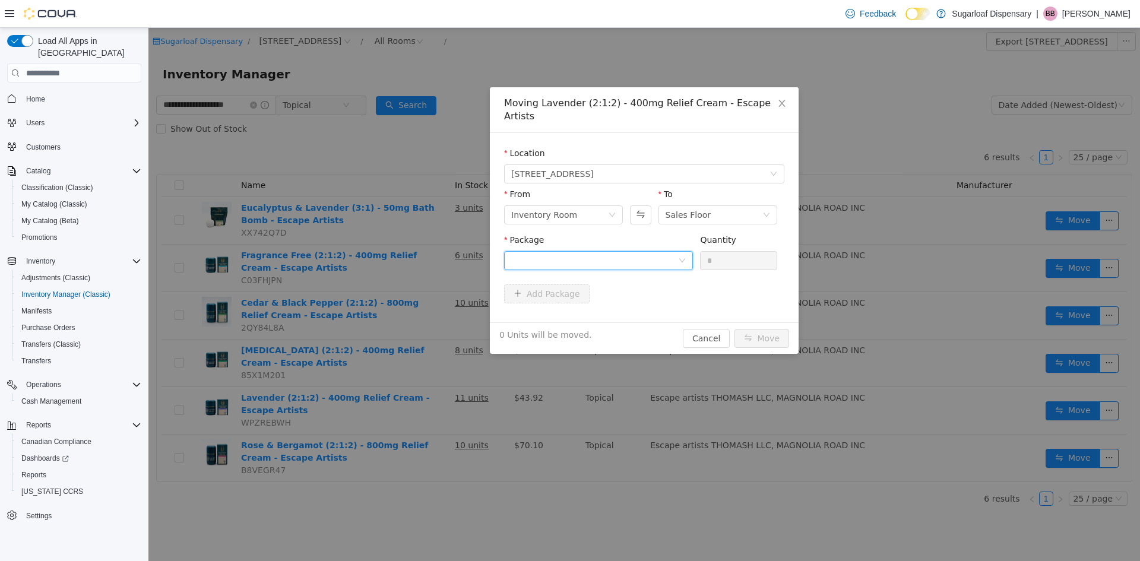
click at [655, 252] on div at bounding box center [594, 261] width 167 height 18
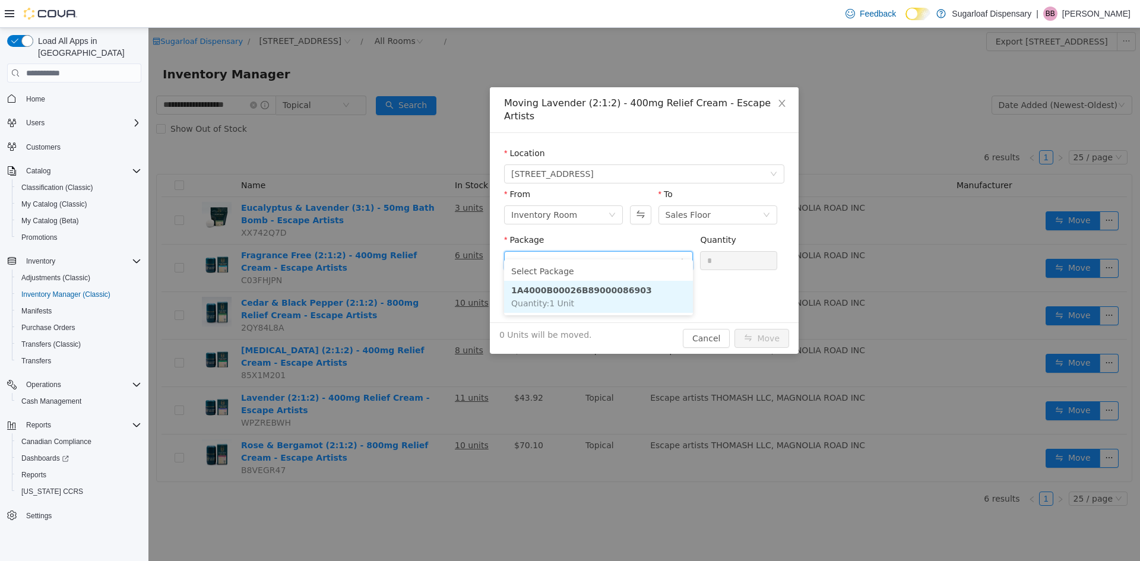
click at [604, 301] on li "1A4000B00026B89000086903 Quantity : 1 Unit" at bounding box center [598, 297] width 189 height 32
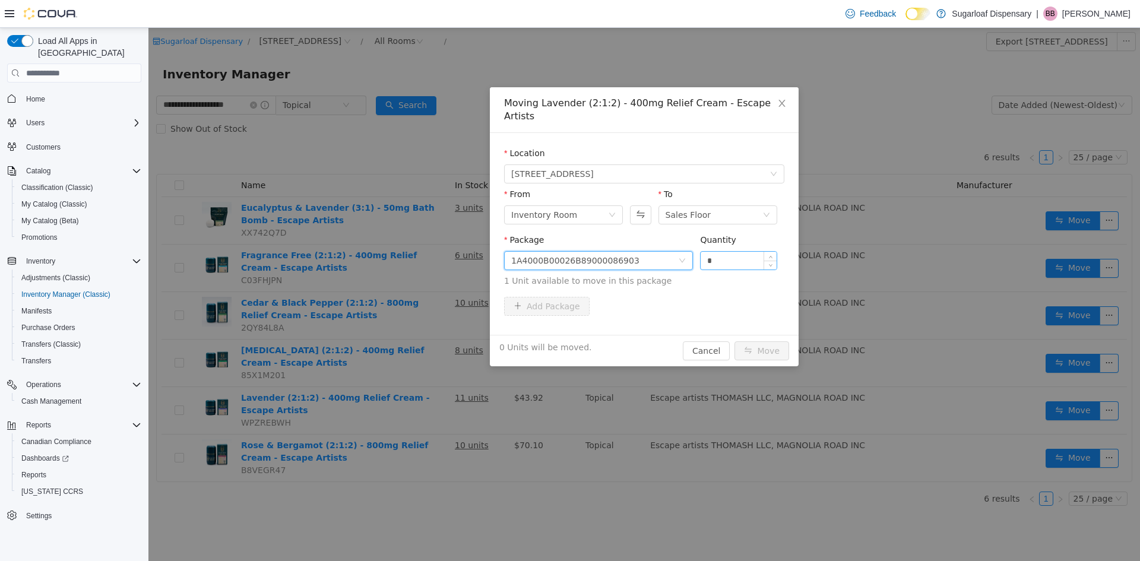
click at [746, 253] on input "*" at bounding box center [739, 261] width 76 height 18
click at [739, 252] on input "*" at bounding box center [739, 261] width 76 height 18
type input "*"
click at [771, 341] on button "Move" at bounding box center [761, 350] width 55 height 19
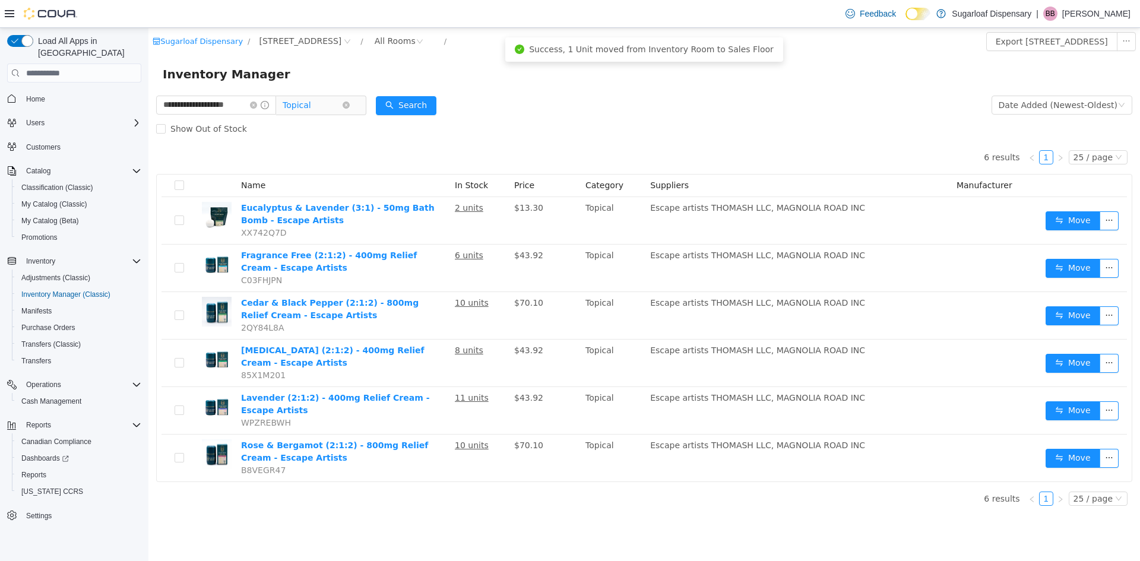
drag, startPoint x: 360, startPoint y: 106, endPoint x: 351, endPoint y: 106, distance: 8.9
click at [350, 106] on icon "icon: close-circle" at bounding box center [346, 105] width 7 height 7
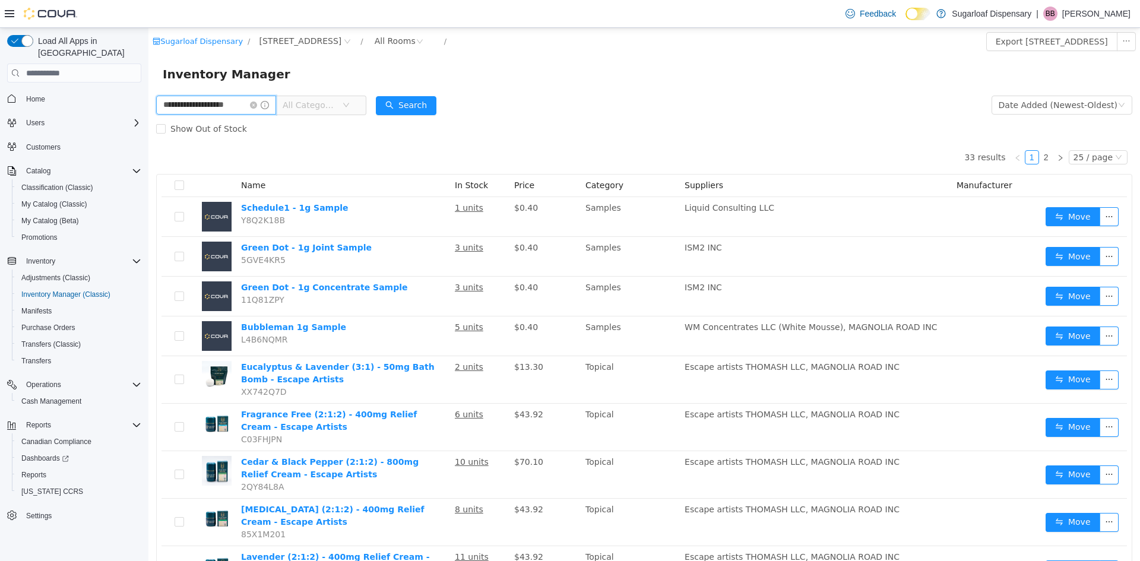
drag, startPoint x: 247, startPoint y: 104, endPoint x: 192, endPoint y: 97, distance: 55.6
click at [192, 97] on input "**********" at bounding box center [216, 105] width 120 height 19
type input "**********"
click at [404, 105] on button "Search" at bounding box center [406, 105] width 61 height 19
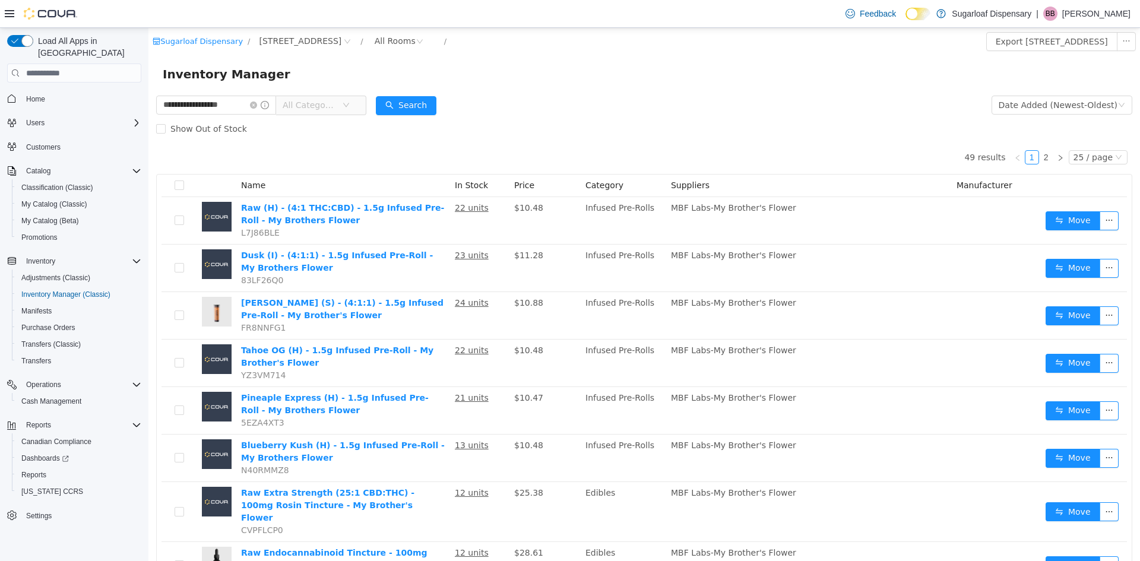
click at [354, 98] on span "All Categories" at bounding box center [315, 105] width 81 height 19
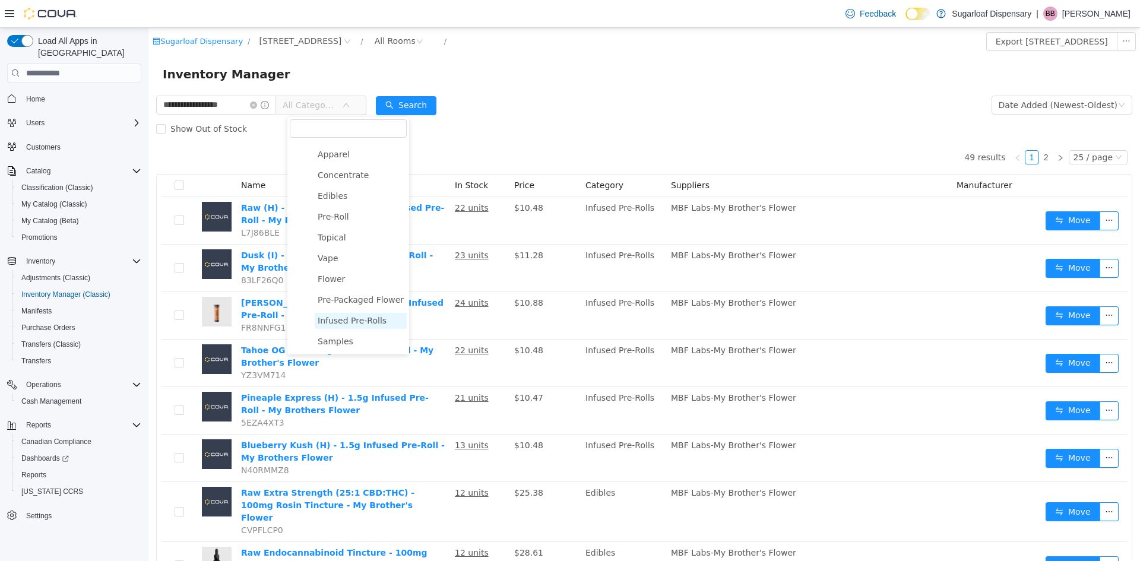
click at [359, 316] on span "Infused Pre-Rolls" at bounding box center [352, 320] width 69 height 9
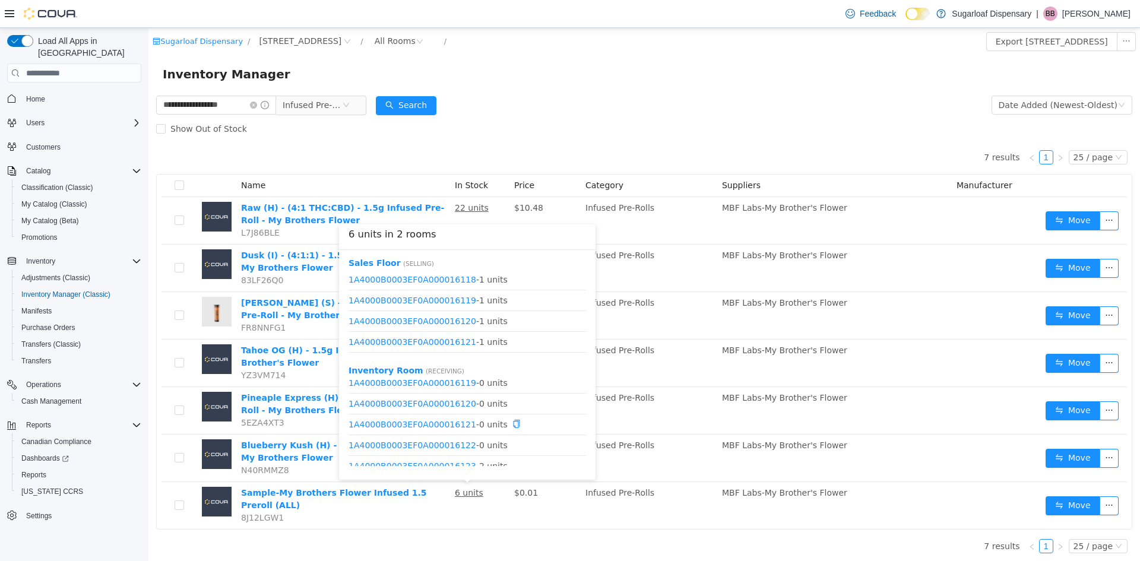
scroll to position [36, 0]
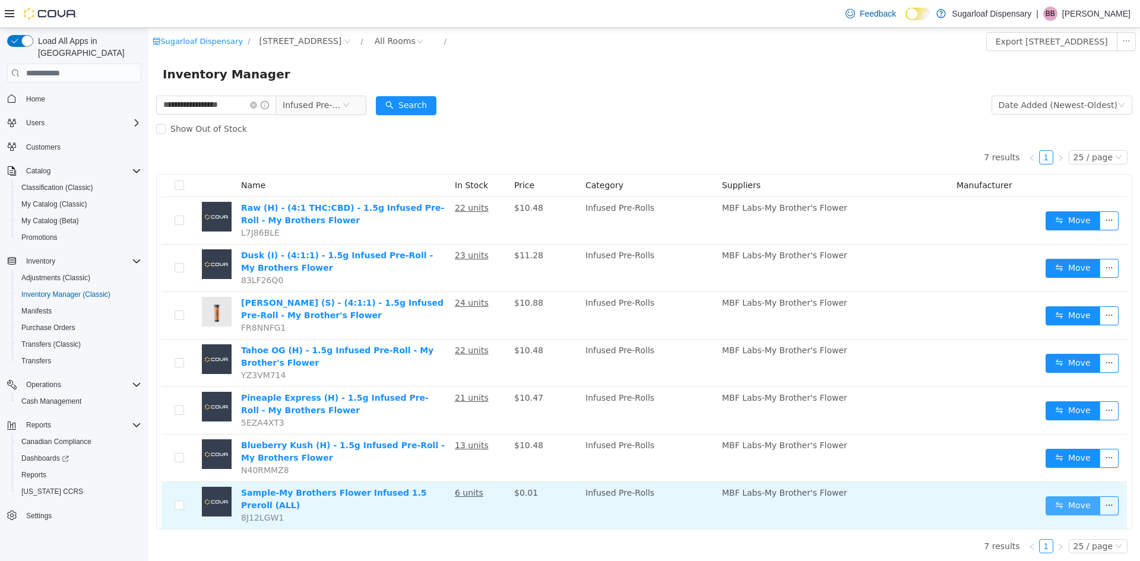
click at [1069, 508] on button "Move" at bounding box center [1073, 505] width 55 height 19
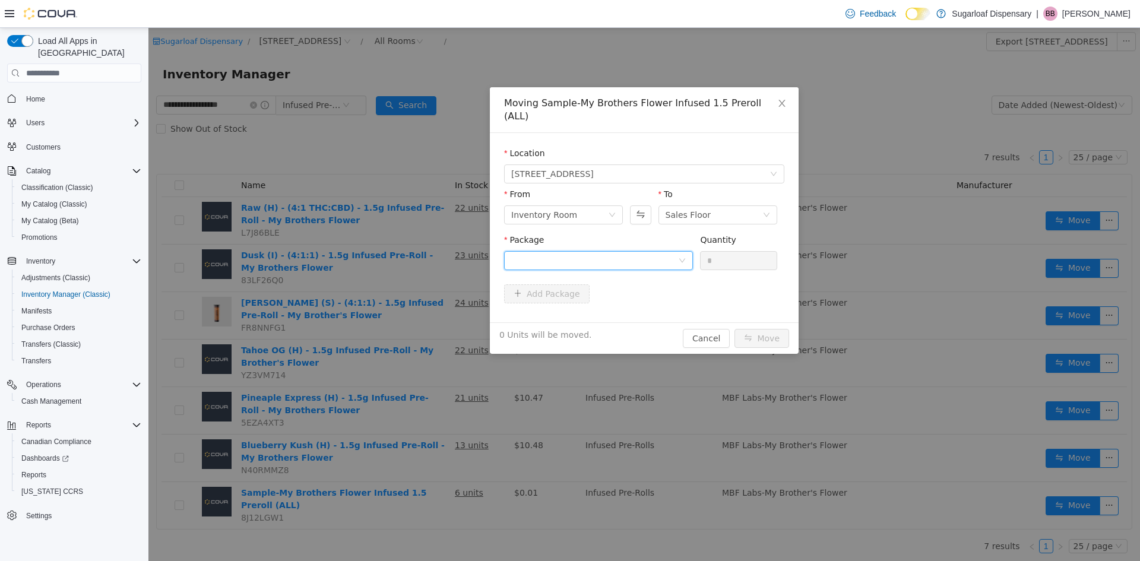
click at [669, 252] on div at bounding box center [594, 261] width 167 height 18
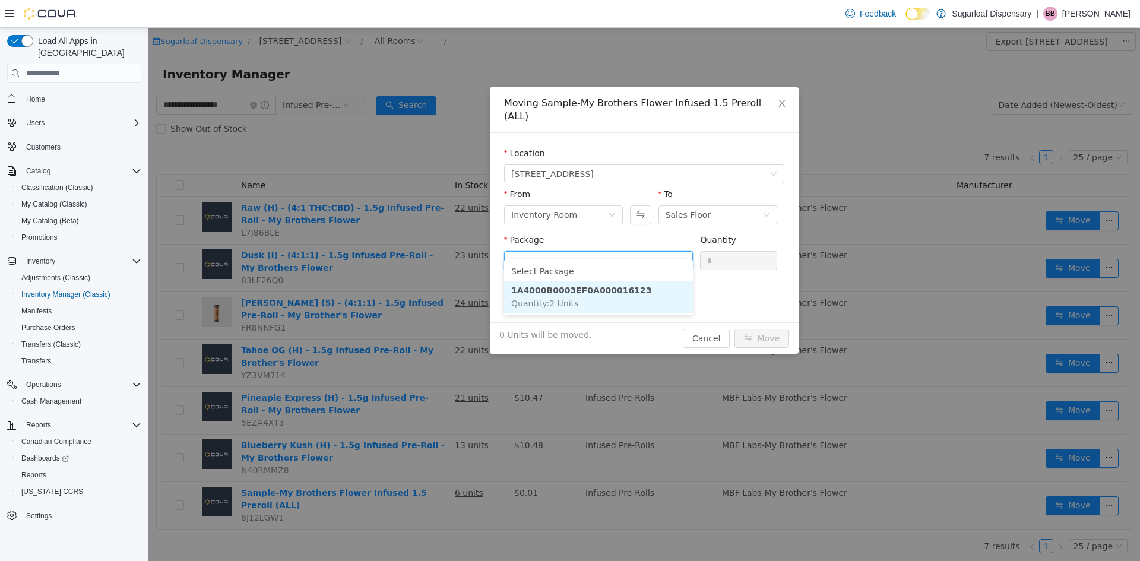
click at [560, 299] on span "Quantity : 2 Units" at bounding box center [544, 303] width 67 height 9
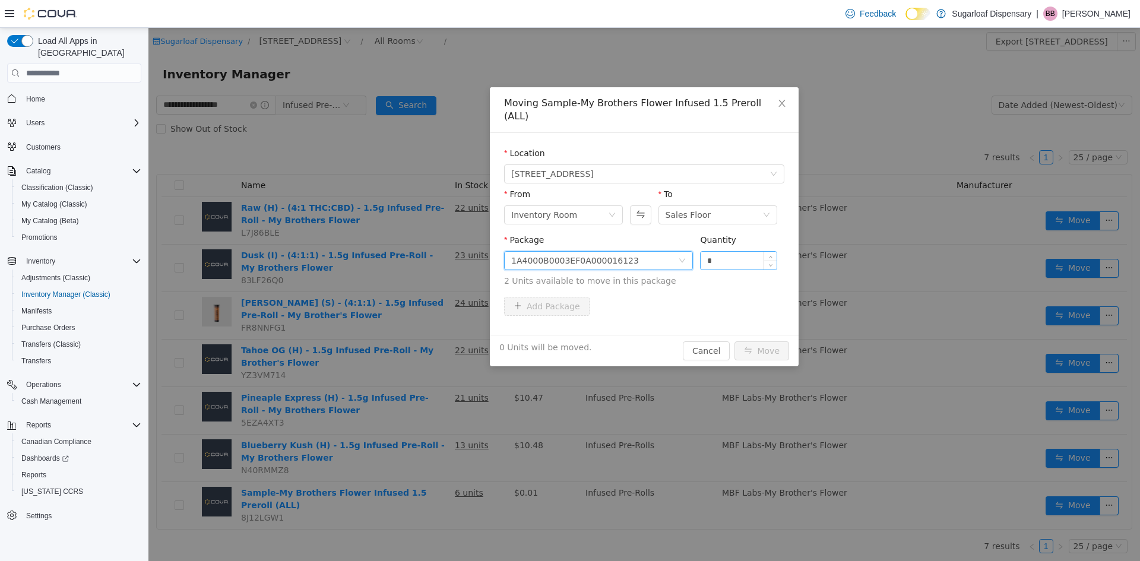
click at [745, 252] on input "*" at bounding box center [739, 261] width 76 height 18
type input "*"
click at [781, 341] on button "Move" at bounding box center [761, 350] width 55 height 19
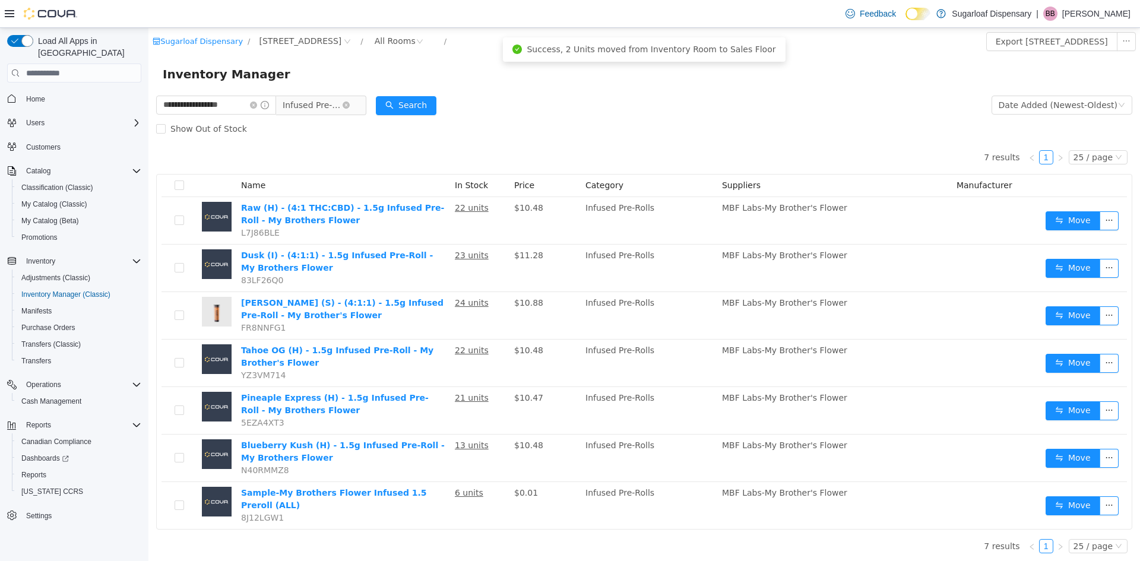
drag, startPoint x: 357, startPoint y: 107, endPoint x: 335, endPoint y: 115, distance: 22.7
click at [330, 119] on div "Show Out of Stock" at bounding box center [644, 129] width 976 height 24
click at [350, 106] on icon "icon: close-circle" at bounding box center [346, 105] width 7 height 7
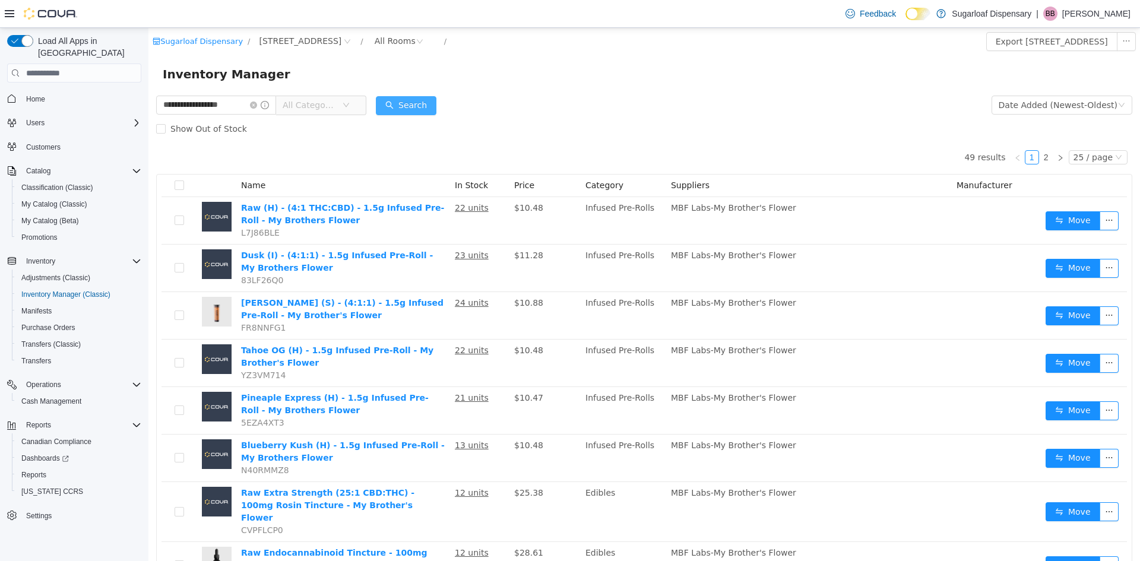
click at [397, 104] on button "Search" at bounding box center [406, 105] width 61 height 19
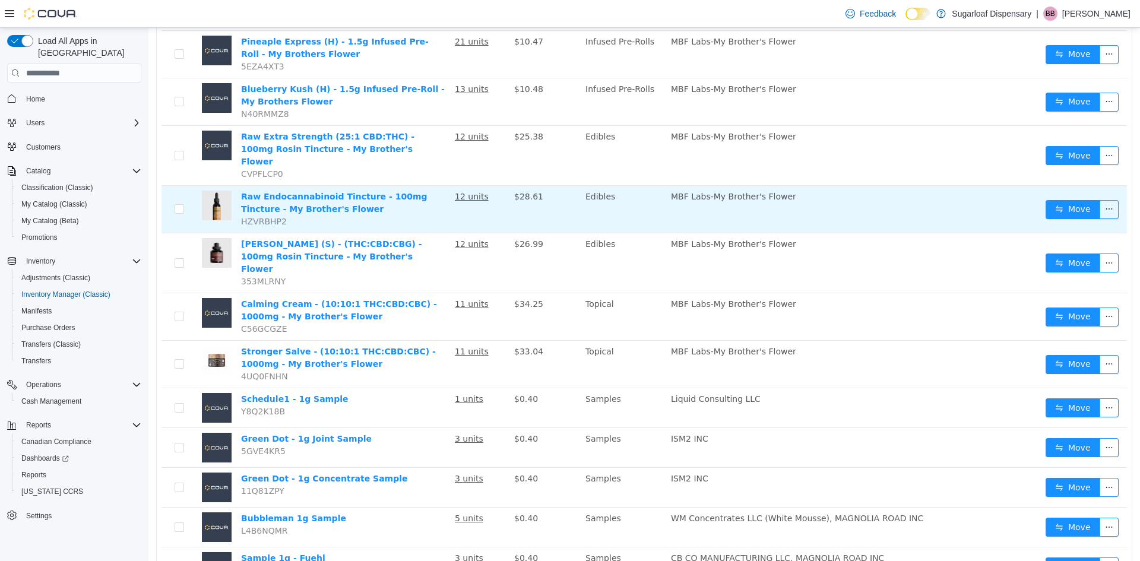
scroll to position [0, 0]
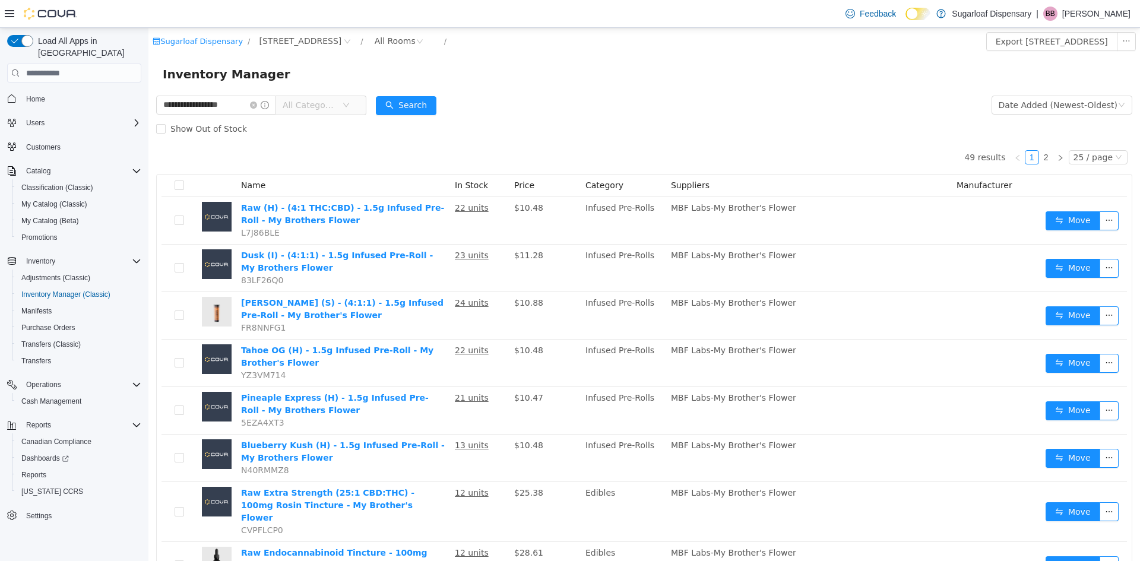
drag, startPoint x: 334, startPoint y: 99, endPoint x: 357, endPoint y: 144, distance: 50.7
click at [335, 99] on span "All Categories" at bounding box center [312, 105] width 59 height 18
click at [576, 112] on form "**********" at bounding box center [644, 116] width 976 height 47
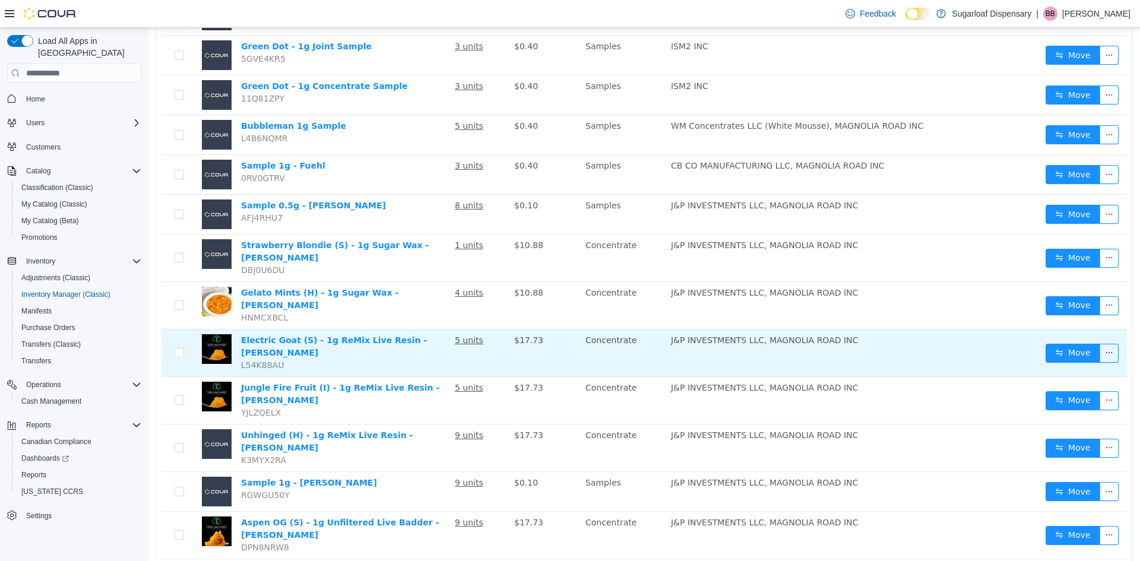
scroll to position [788, 0]
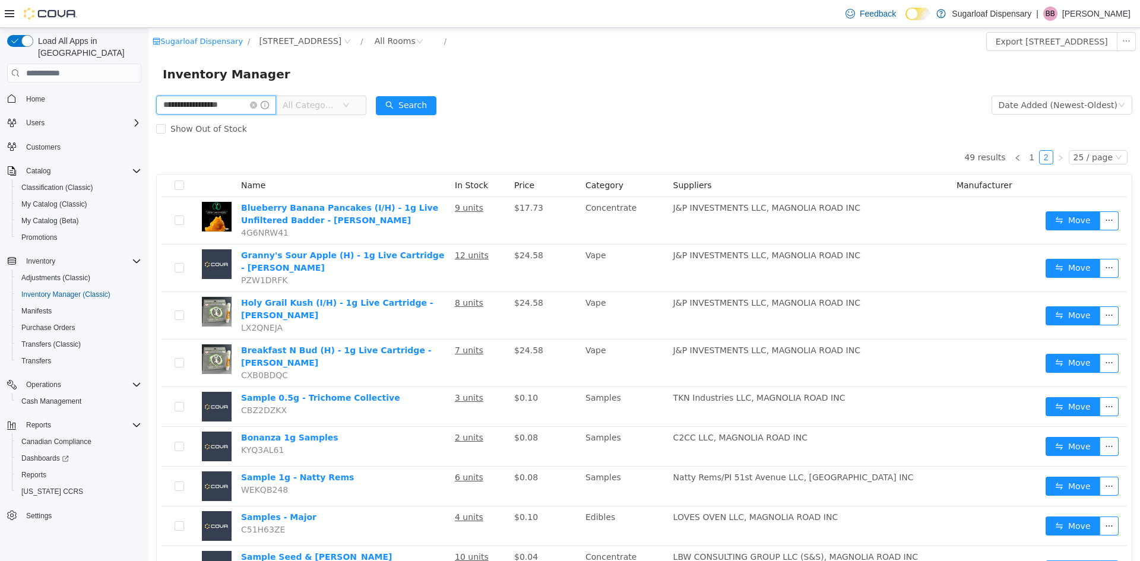
click at [254, 103] on input "**********" at bounding box center [216, 105] width 120 height 19
type input "**********"
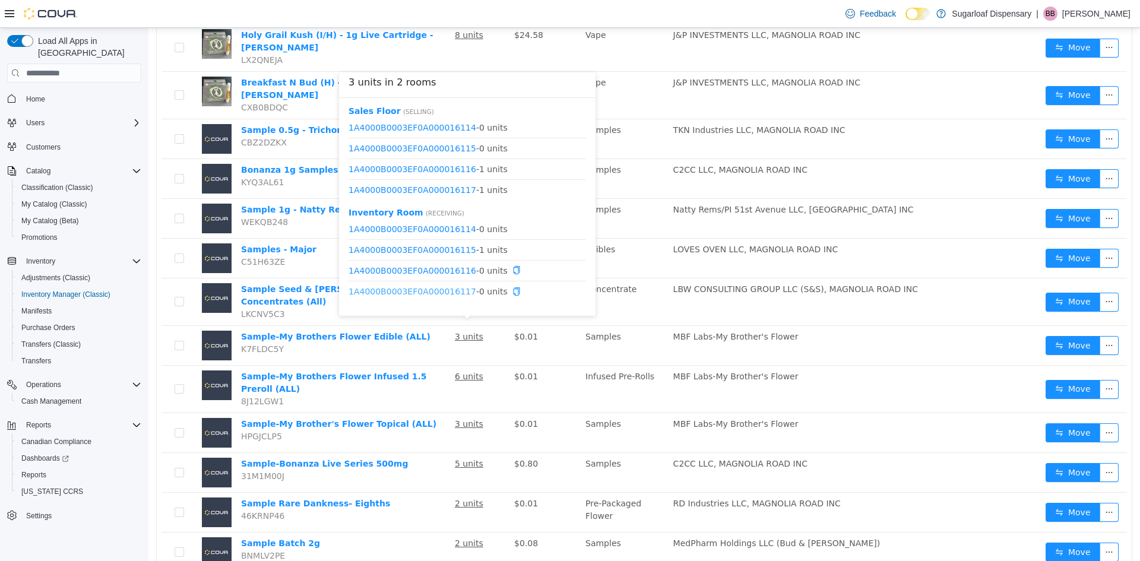
scroll to position [297, 0]
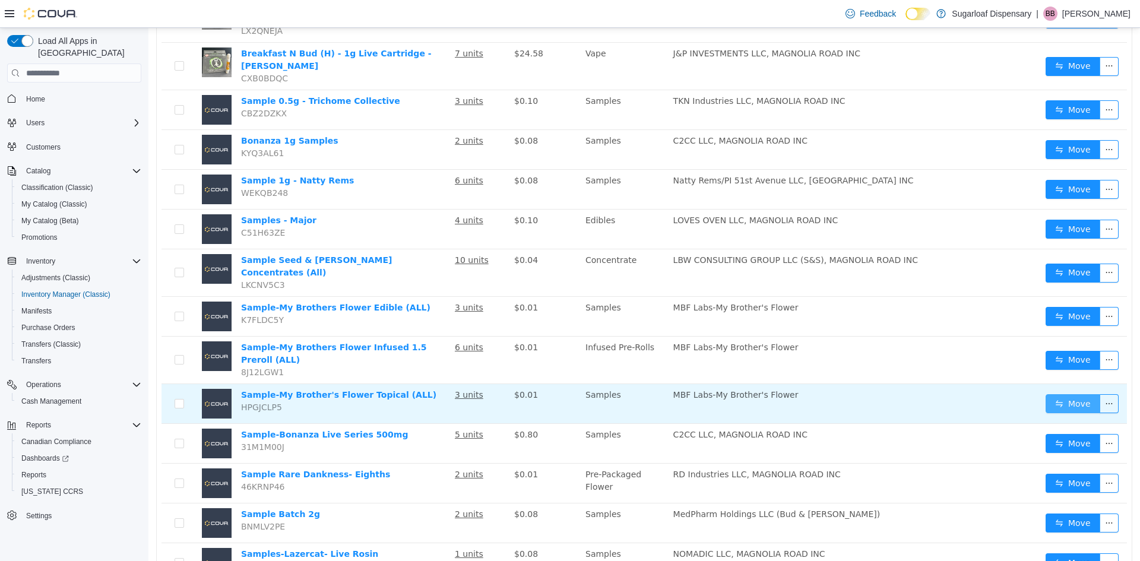
click at [1066, 394] on button "Move" at bounding box center [1073, 403] width 55 height 19
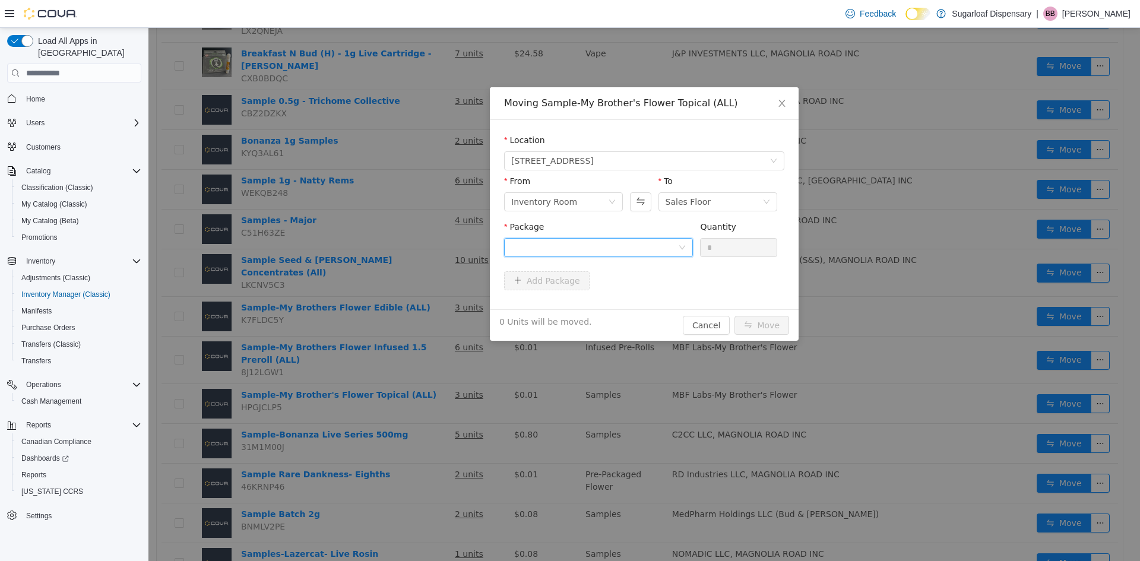
click at [552, 245] on div at bounding box center [594, 248] width 167 height 18
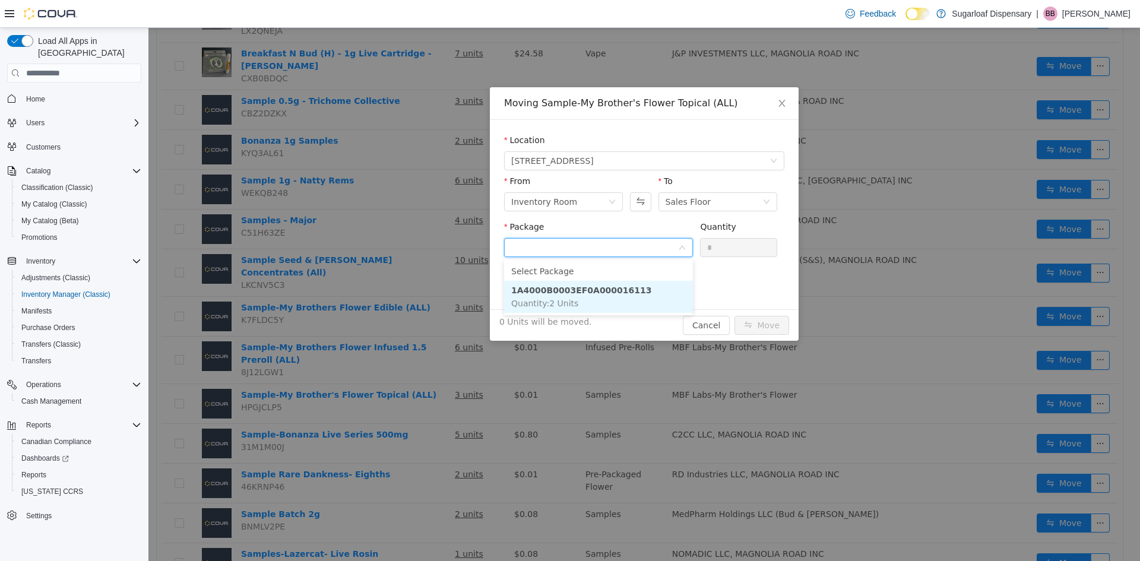
drag, startPoint x: 588, startPoint y: 305, endPoint x: 693, endPoint y: 259, distance: 114.4
click at [593, 302] on li "1A4000B0003EF0A000016113 Quantity : 2 Units" at bounding box center [598, 297] width 189 height 32
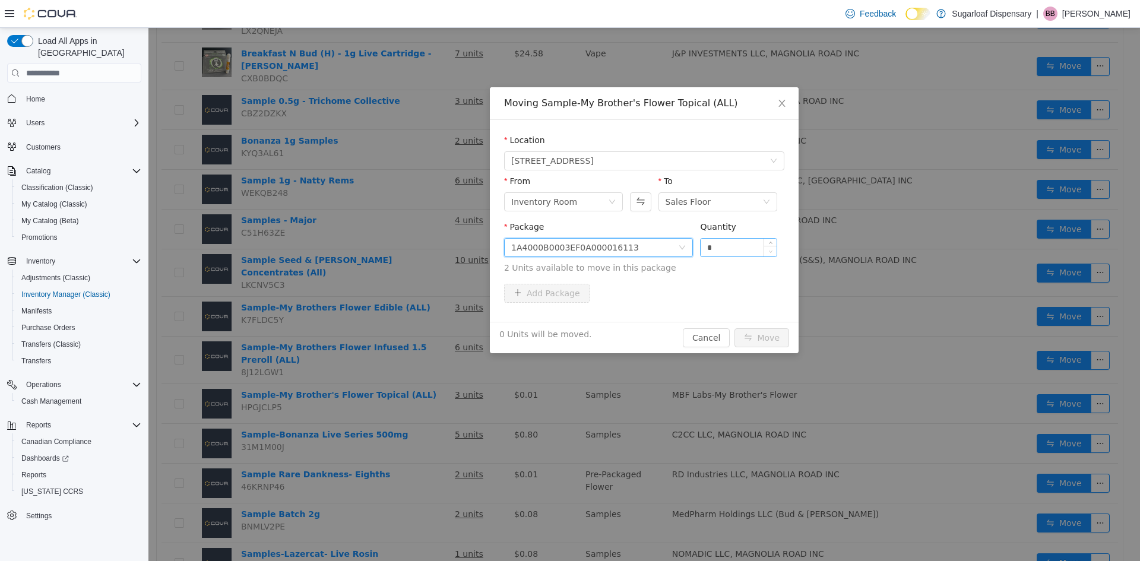
click at [765, 252] on span "Decrease Value" at bounding box center [770, 251] width 12 height 11
click at [745, 250] on input "*" at bounding box center [739, 248] width 76 height 18
type input "*"
click at [753, 334] on button "Move" at bounding box center [761, 337] width 55 height 19
